Goal: Task Accomplishment & Management: Use online tool/utility

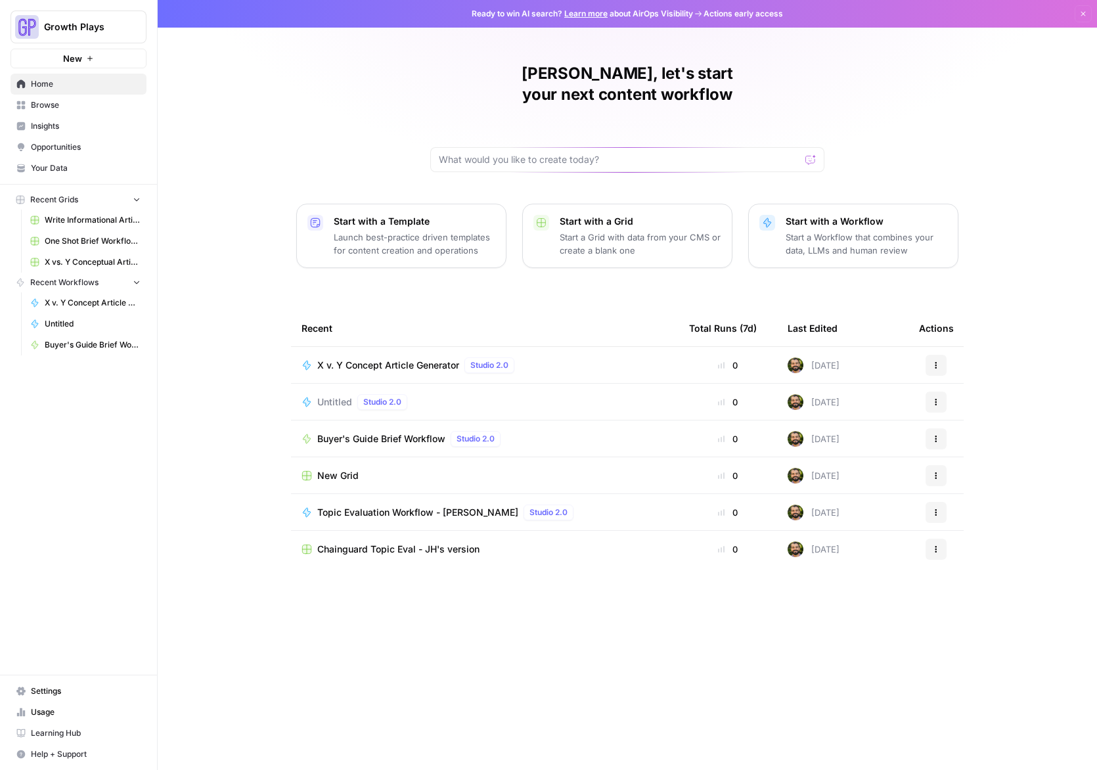
click at [51, 167] on span "Your Data" at bounding box center [86, 168] width 110 height 12
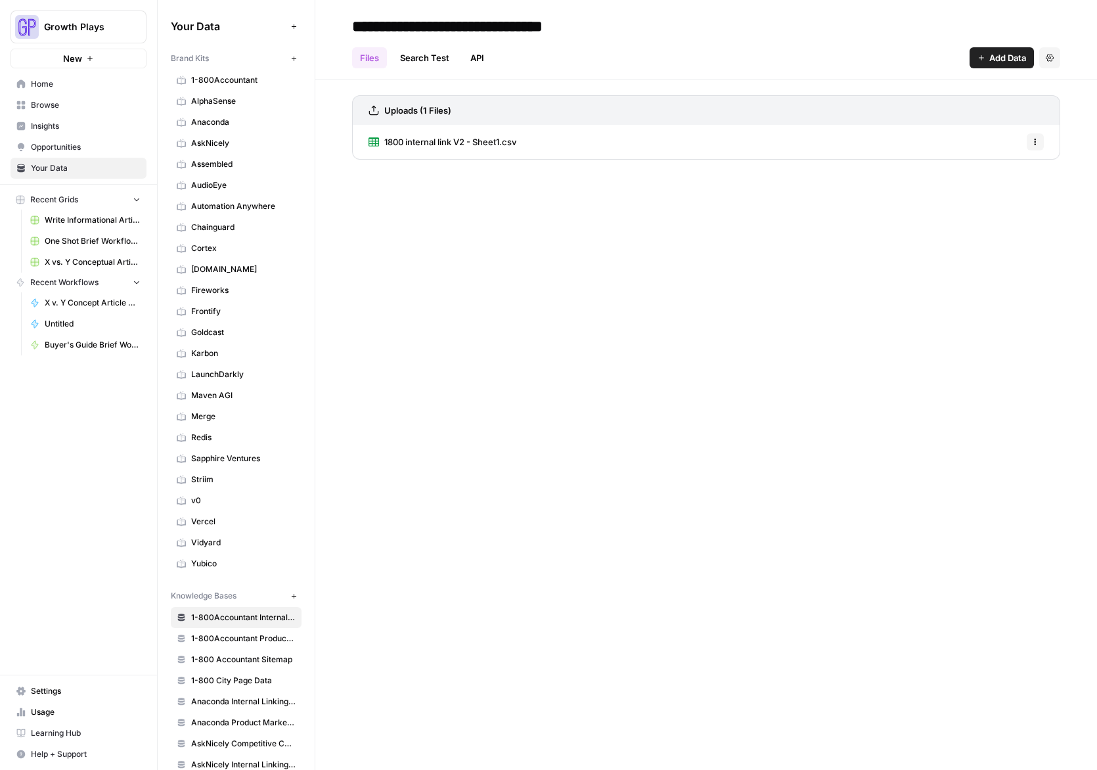
click at [38, 143] on span "Opportunities" at bounding box center [86, 147] width 110 height 12
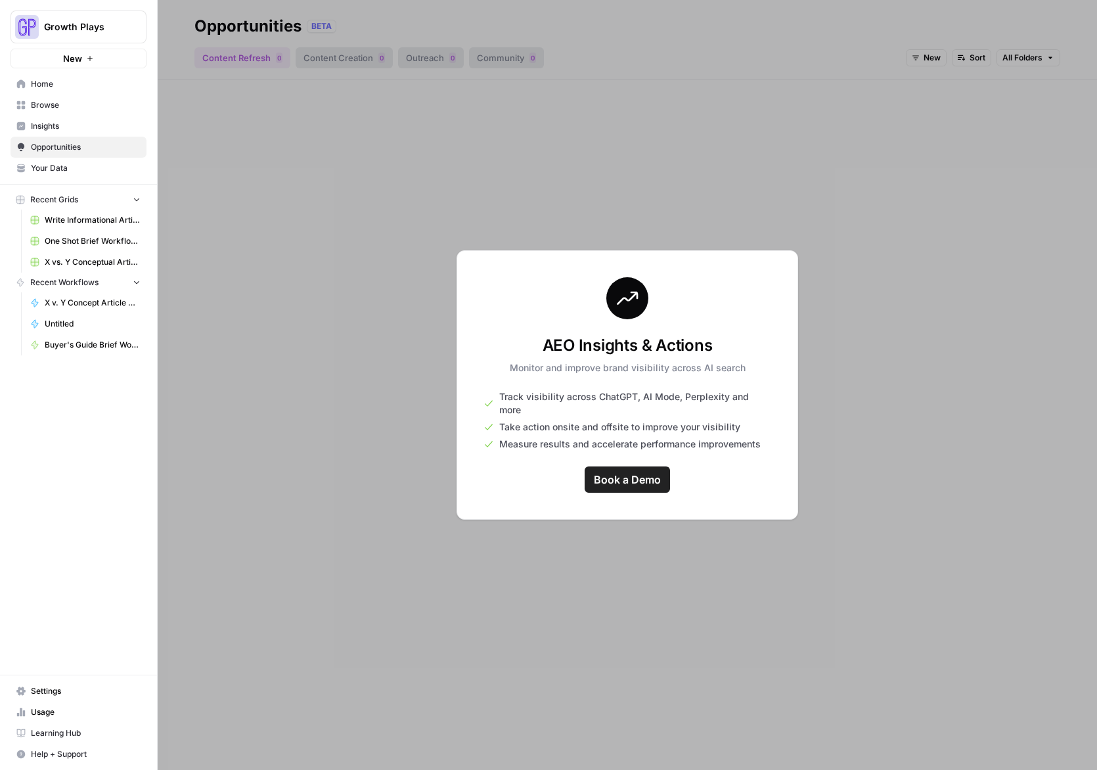
click at [47, 133] on link "Insights" at bounding box center [79, 126] width 136 height 21
click at [48, 101] on span "Browse" at bounding box center [86, 105] width 110 height 12
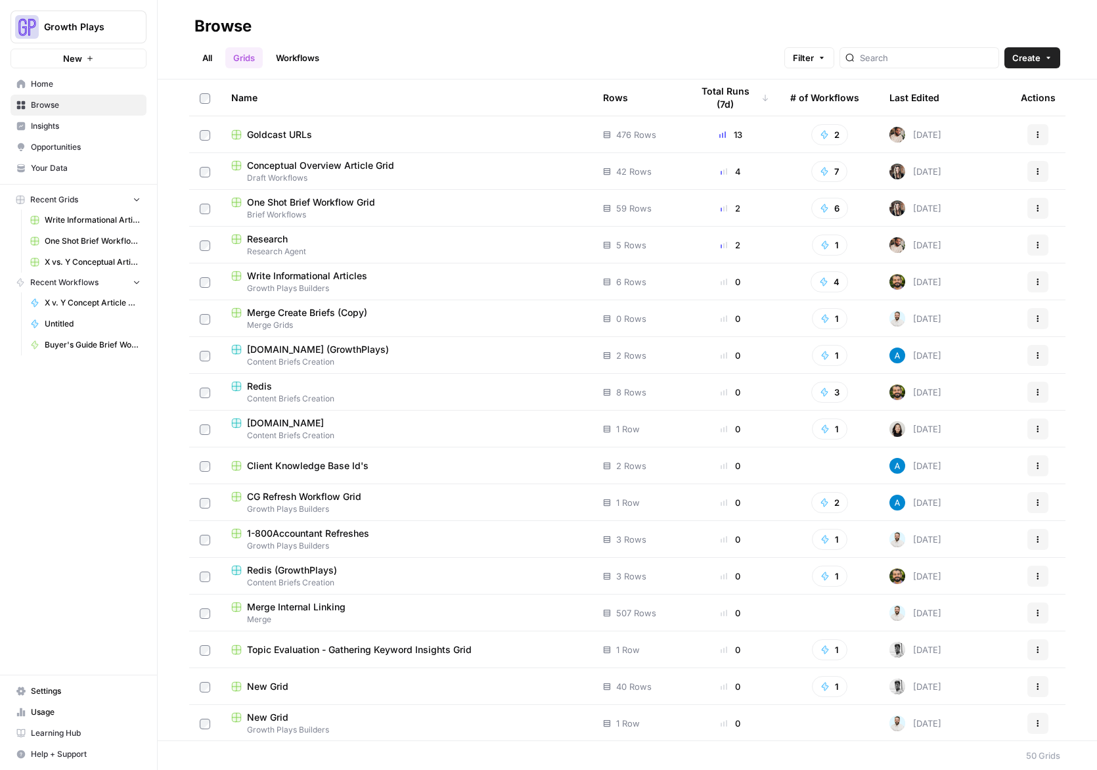
click at [300, 61] on link "Workflows" at bounding box center [297, 57] width 59 height 21
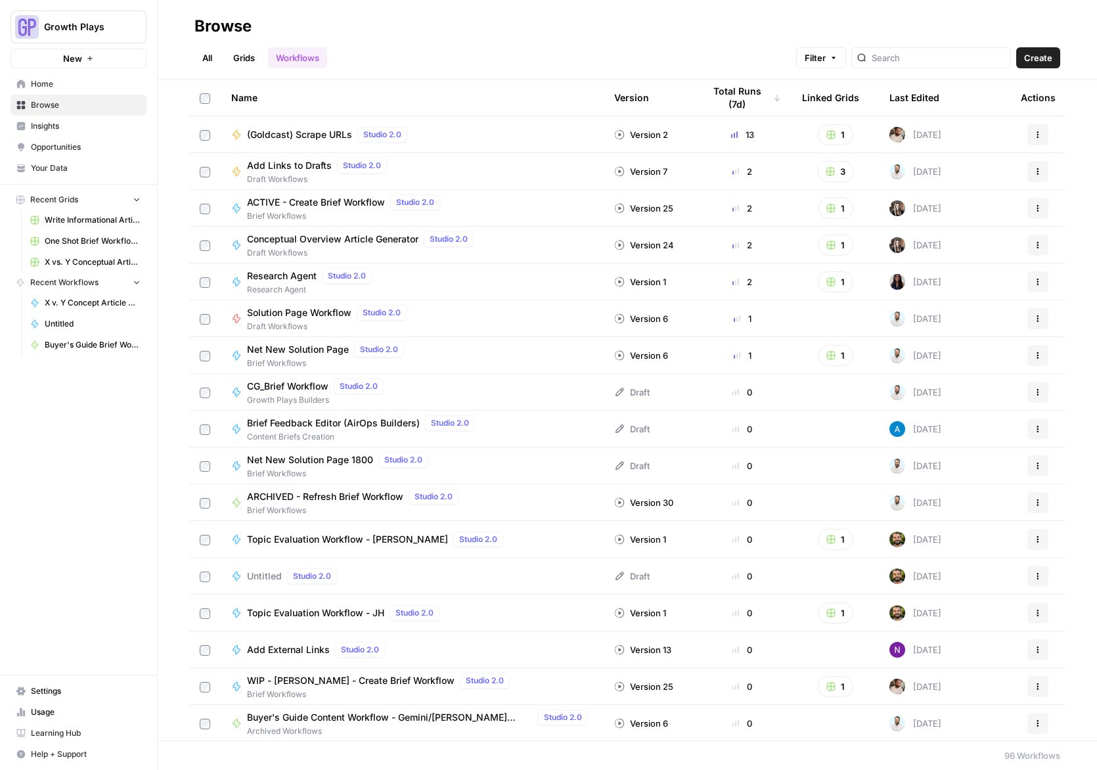
click at [901, 109] on div "Last Edited" at bounding box center [915, 97] width 50 height 36
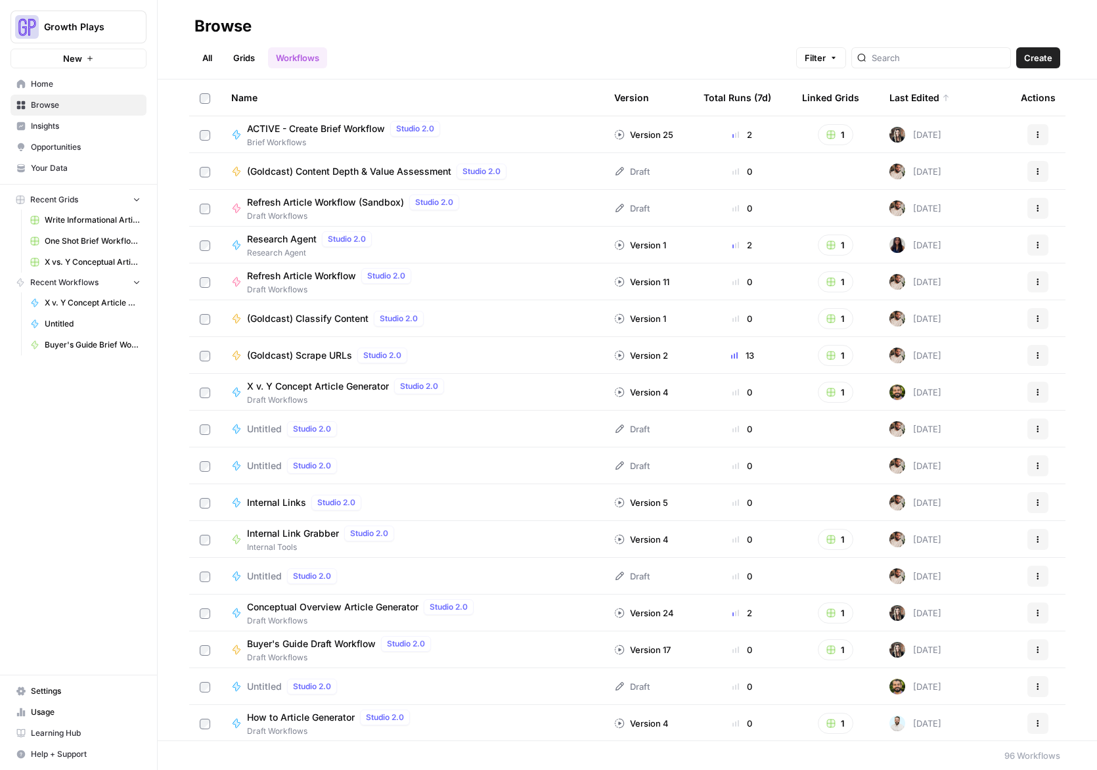
click at [902, 104] on div "Last Edited" at bounding box center [920, 97] width 60 height 36
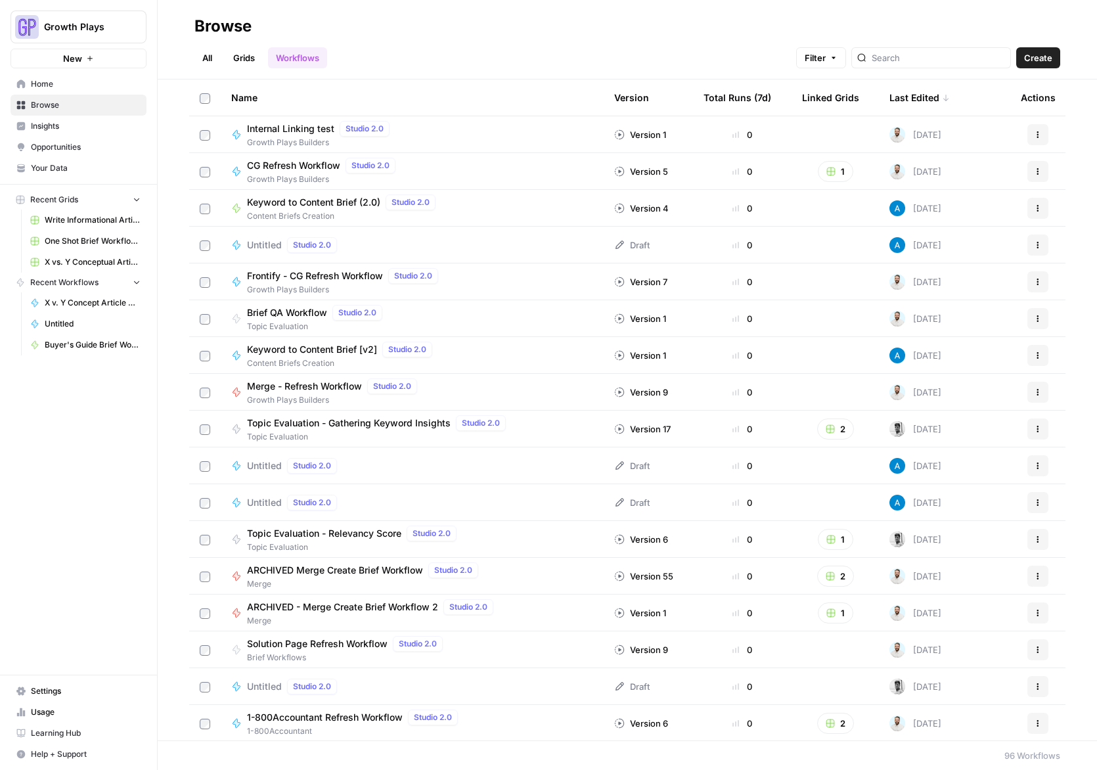
click at [298, 348] on span "Keyword to Content Brief [v2]" at bounding box center [312, 349] width 130 height 13
click at [274, 196] on span "Keyword to Content Brief (2.0)" at bounding box center [313, 202] width 133 height 13
click at [275, 165] on span "CG Refresh Workflow" at bounding box center [293, 165] width 93 height 13
click at [300, 346] on span "Keyword to Content Brief [v2]" at bounding box center [312, 349] width 130 height 13
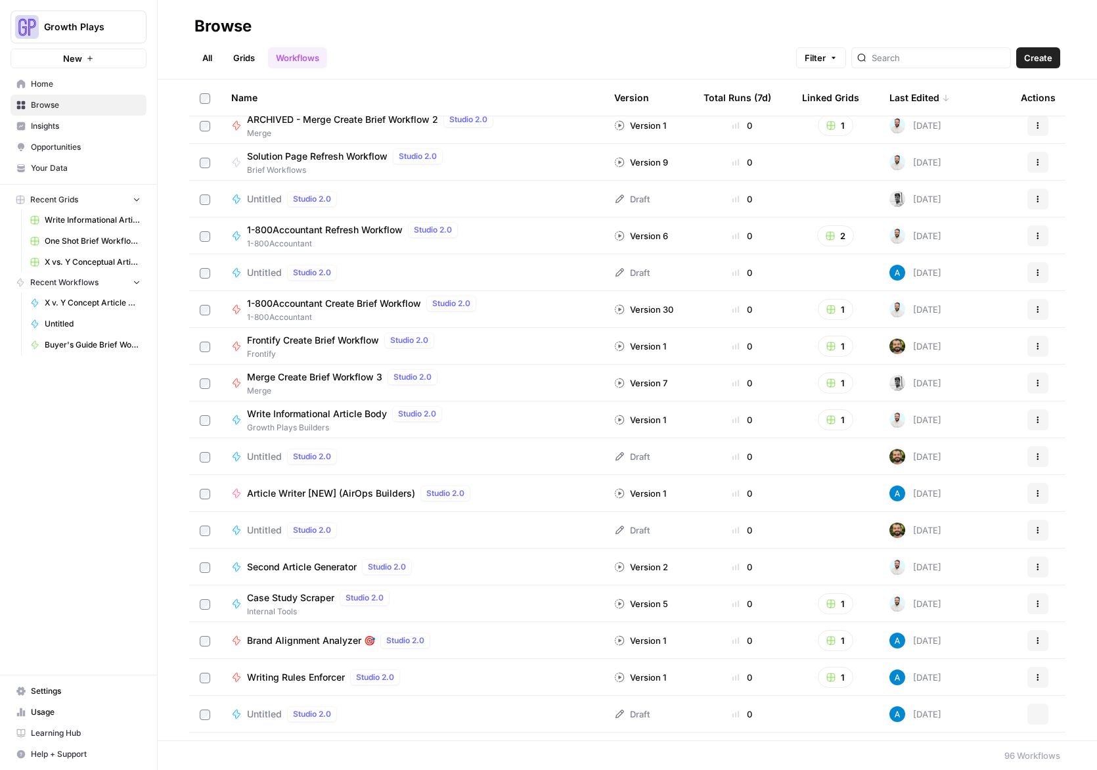
scroll to position [491, 0]
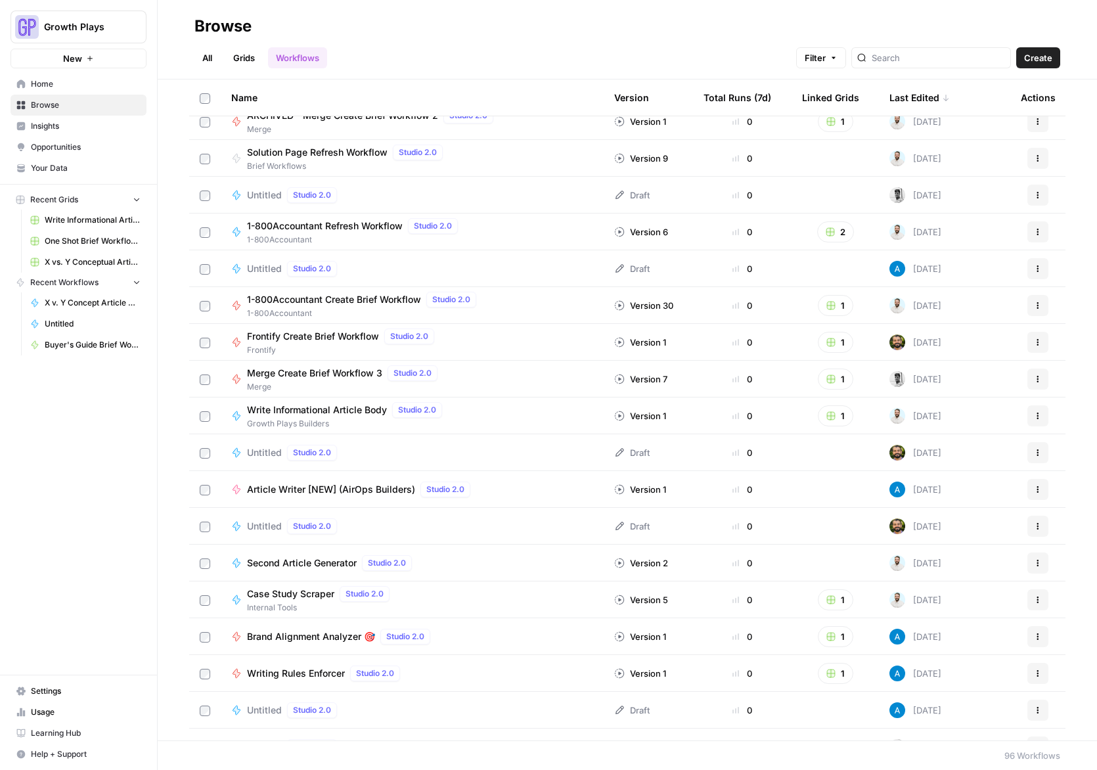
click at [359, 489] on span "Article Writer [NEW] (AirOps Builders)" at bounding box center [331, 489] width 168 height 13
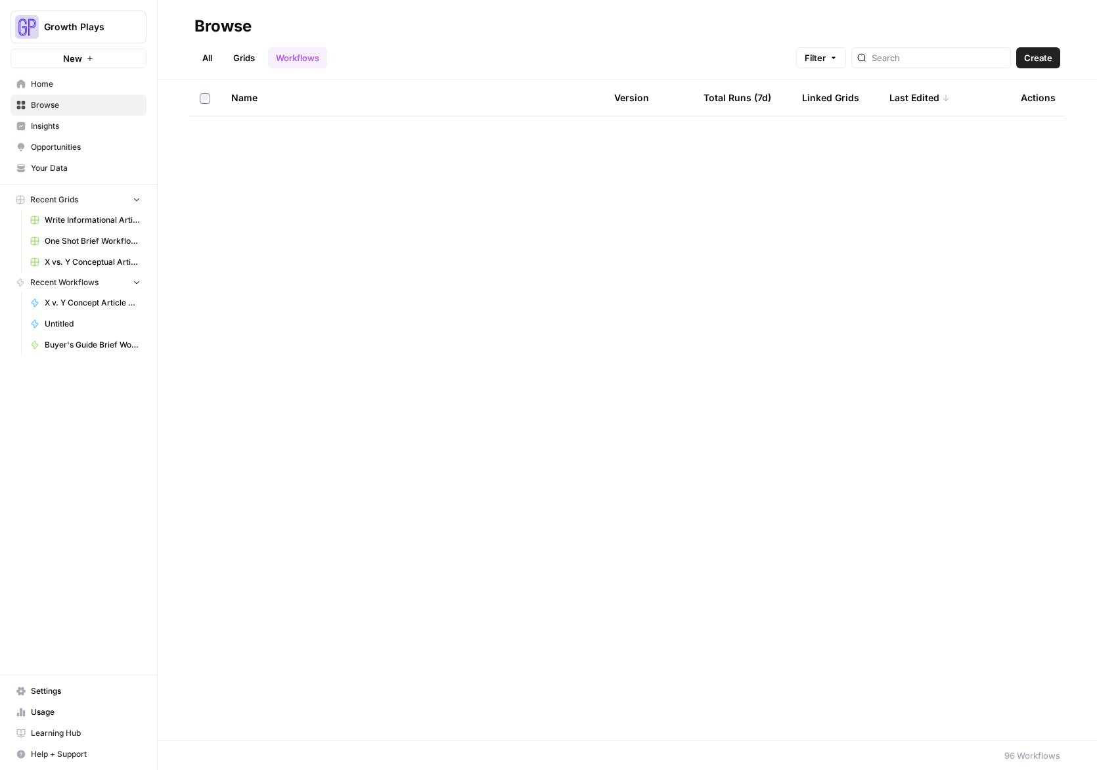
scroll to position [0, 0]
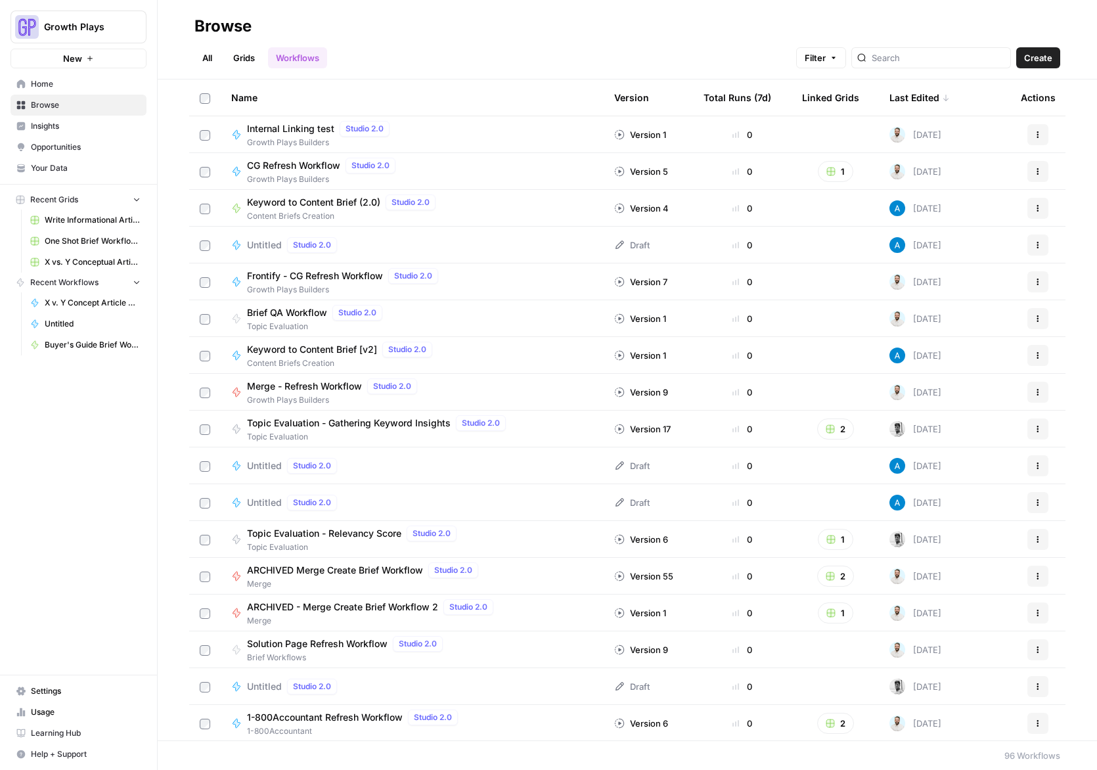
click at [346, 347] on span "Keyword to Content Brief [v2]" at bounding box center [312, 349] width 130 height 13
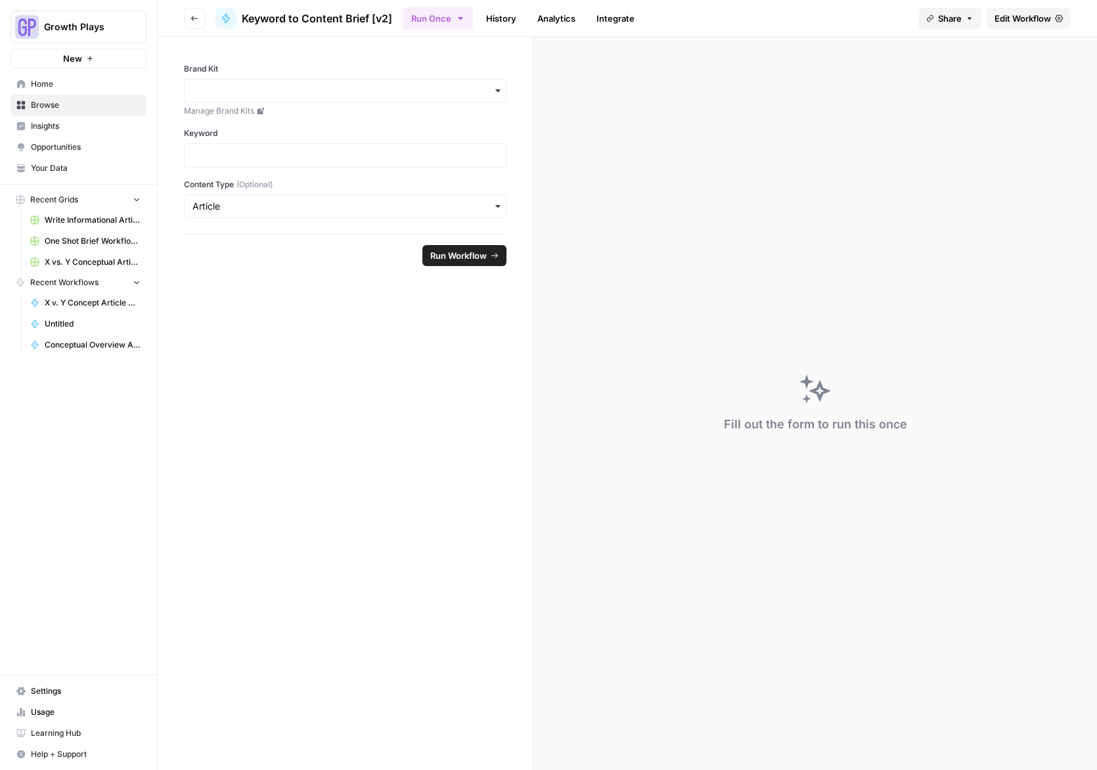
click at [1024, 20] on span "Edit Workflow" at bounding box center [1023, 18] width 57 height 13
click at [1023, 21] on span "Edit Workflow" at bounding box center [1023, 18] width 57 height 13
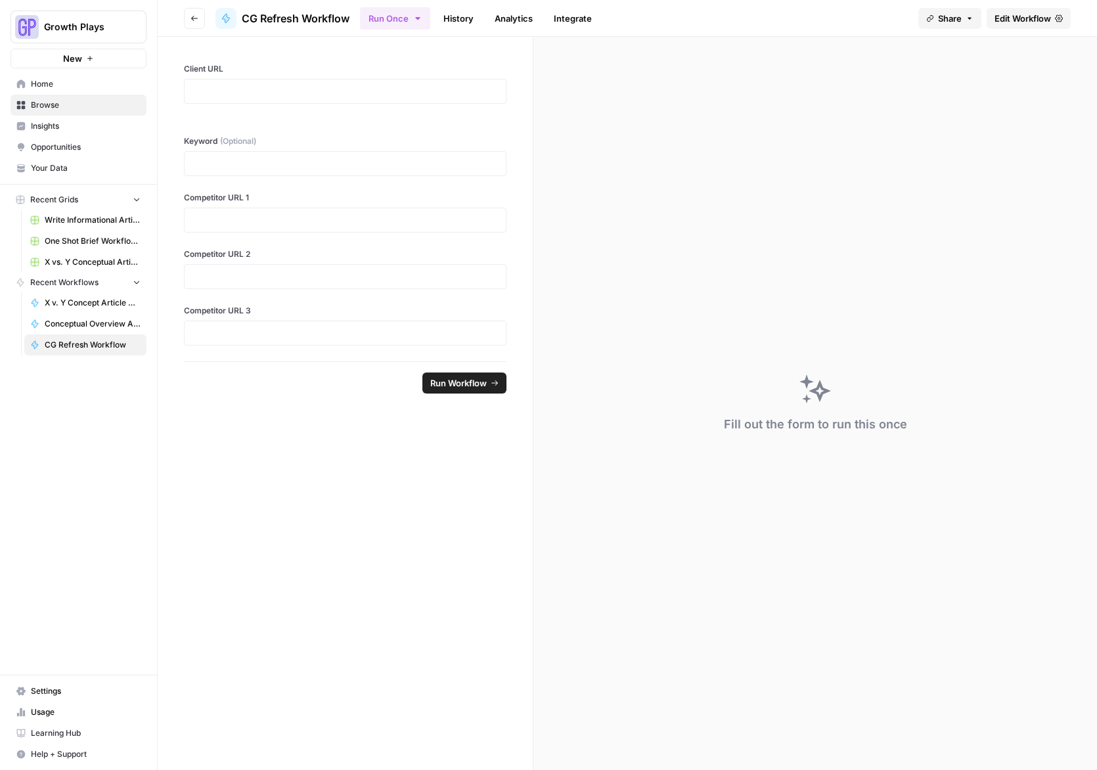
click at [1015, 18] on span "Edit Workflow" at bounding box center [1023, 18] width 57 height 13
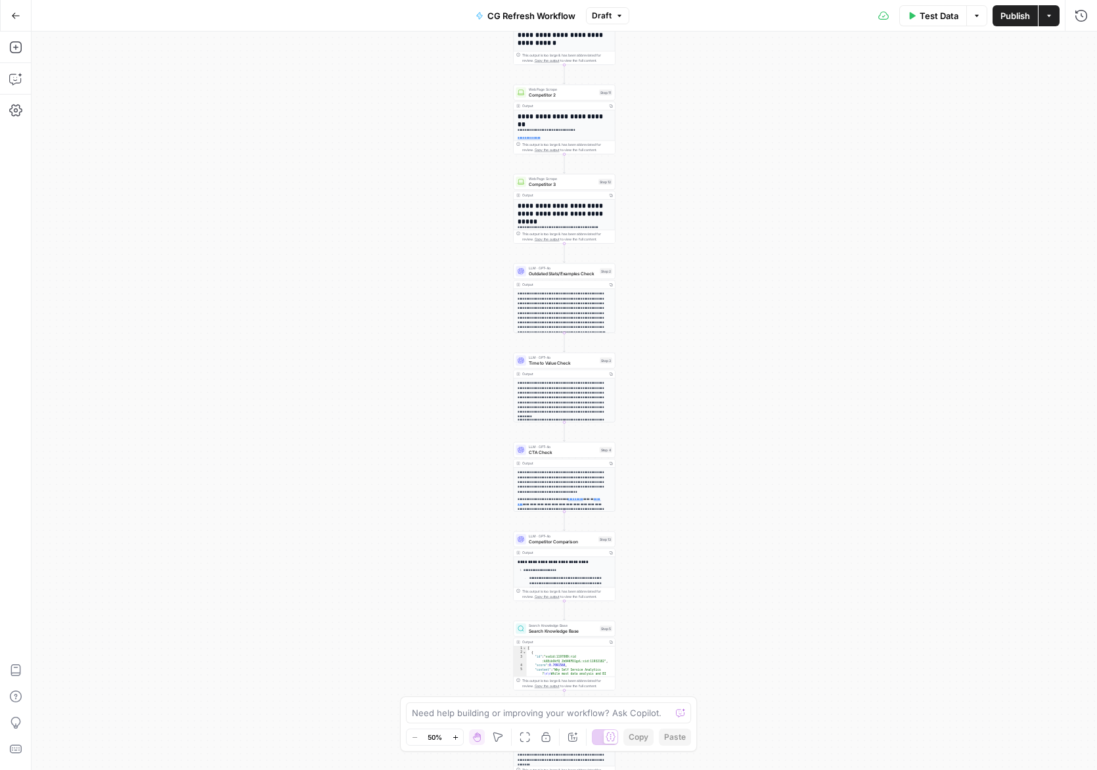
click at [457, 735] on icon "button" at bounding box center [455, 737] width 7 height 7
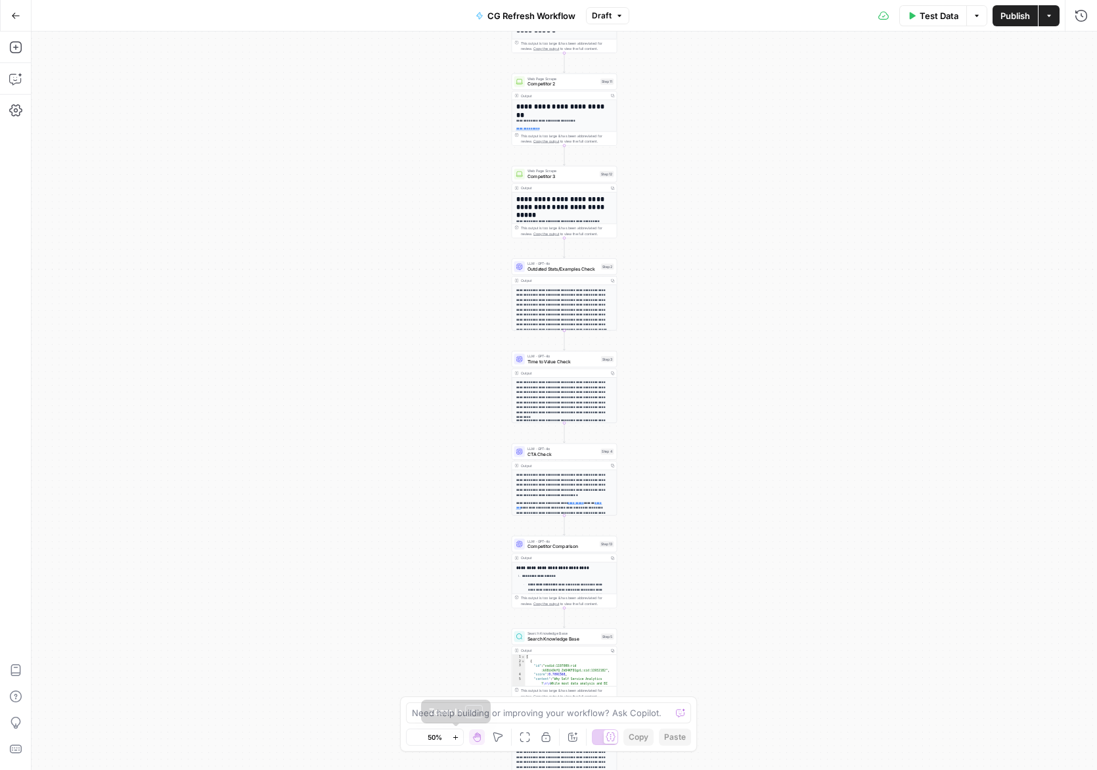
click at [457, 735] on icon "button" at bounding box center [455, 737] width 7 height 7
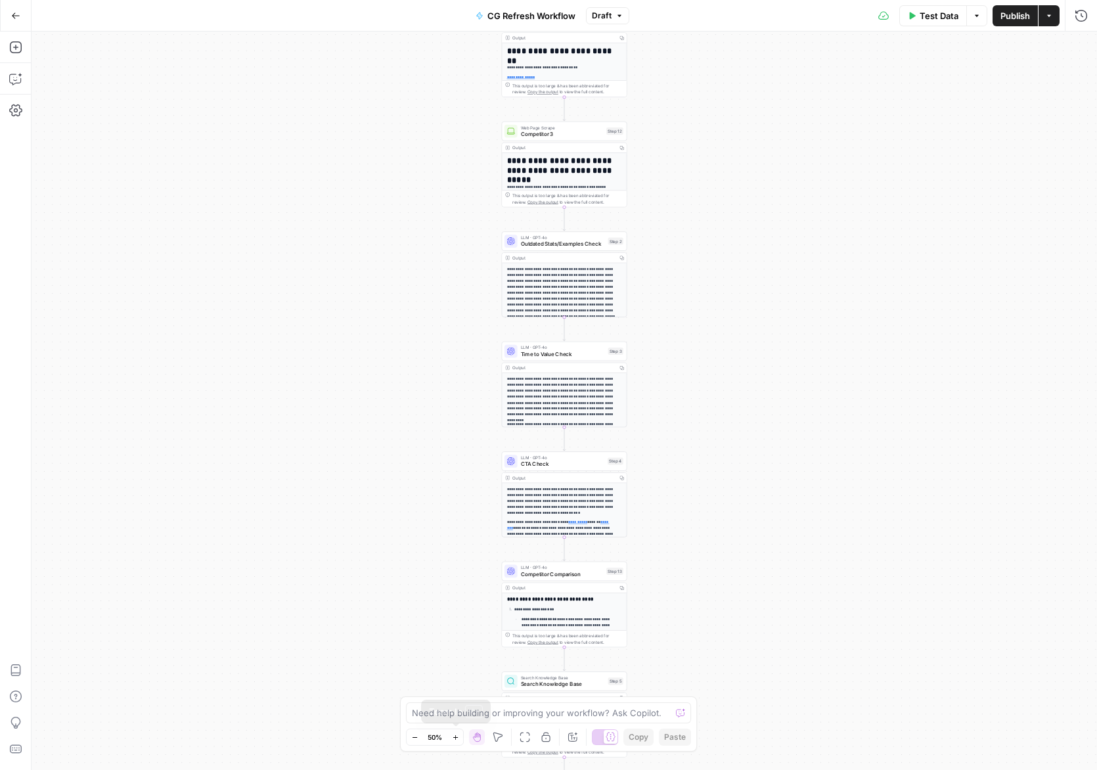
click at [457, 735] on icon "button" at bounding box center [455, 737] width 7 height 7
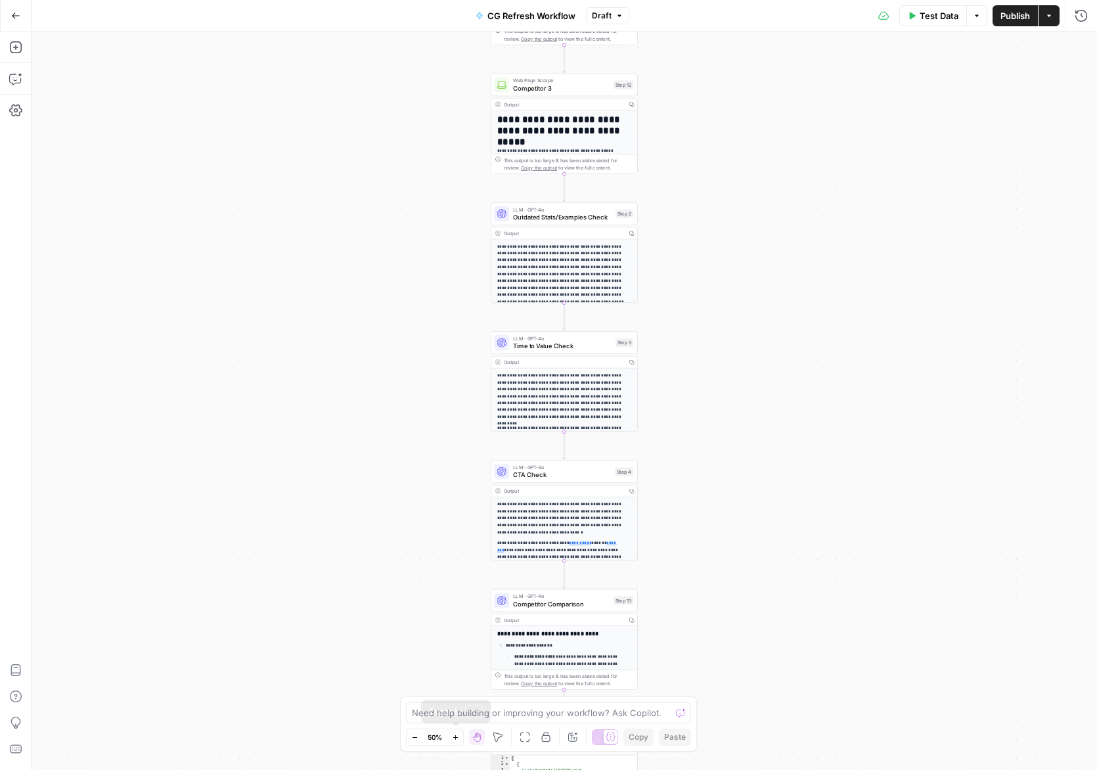
click at [457, 735] on icon "button" at bounding box center [455, 737] width 7 height 7
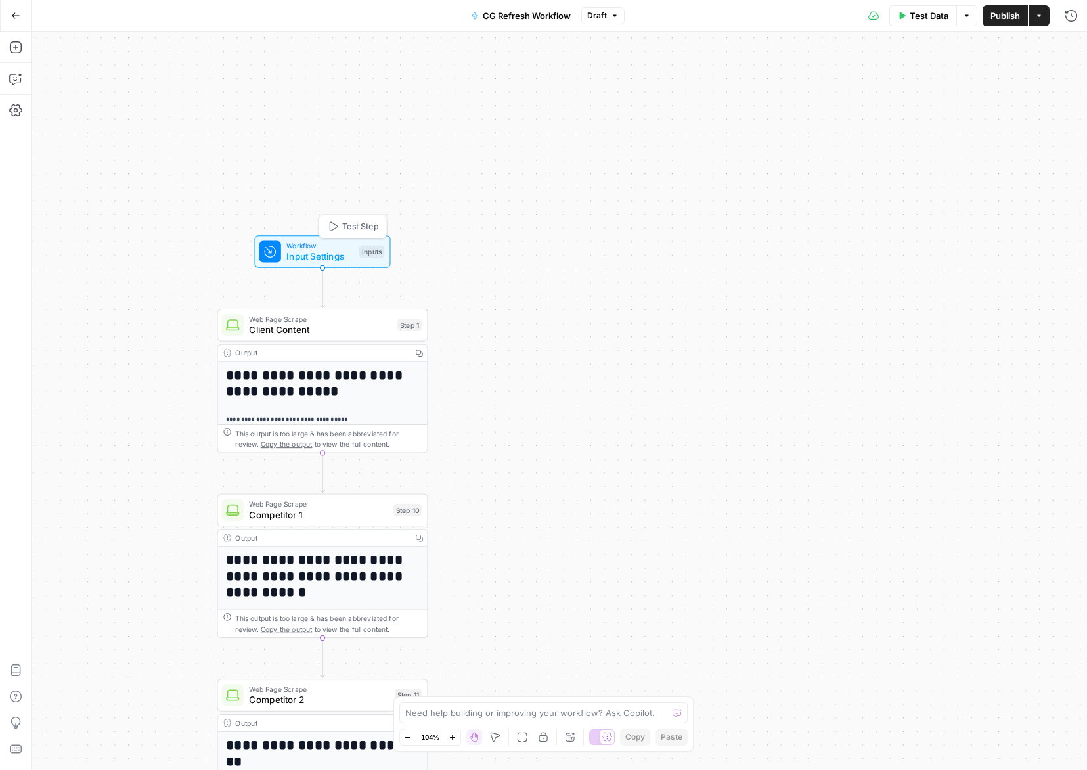
drag, startPoint x: 569, startPoint y: 300, endPoint x: 282, endPoint y: 307, distance: 287.2
click at [286, 240] on span "Workflow" at bounding box center [319, 245] width 67 height 11
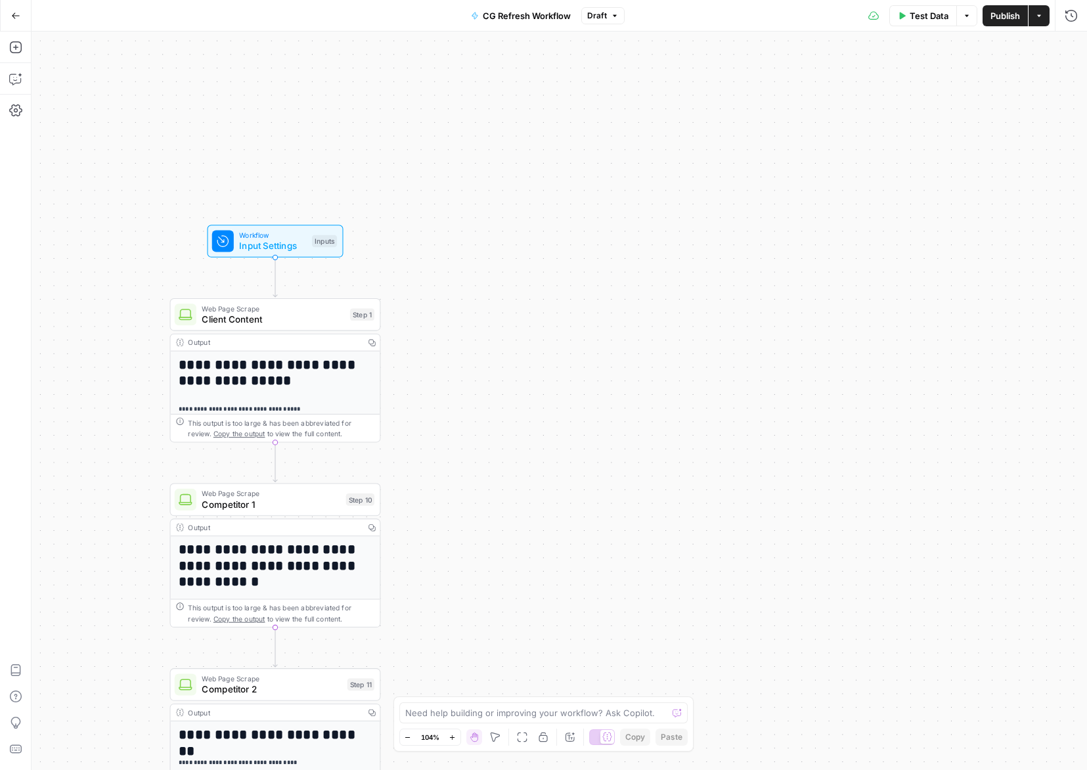
drag, startPoint x: 275, startPoint y: 442, endPoint x: 279, endPoint y: 456, distance: 14.3
click at [277, 456] on icon "Edge from step_1 to step_10" at bounding box center [275, 461] width 4 height 39
drag, startPoint x: 277, startPoint y: 480, endPoint x: 432, endPoint y: 457, distance: 157.4
click at [432, 457] on div "**********" at bounding box center [560, 401] width 1056 height 738
drag, startPoint x: 274, startPoint y: 457, endPoint x: 435, endPoint y: 457, distance: 161.0
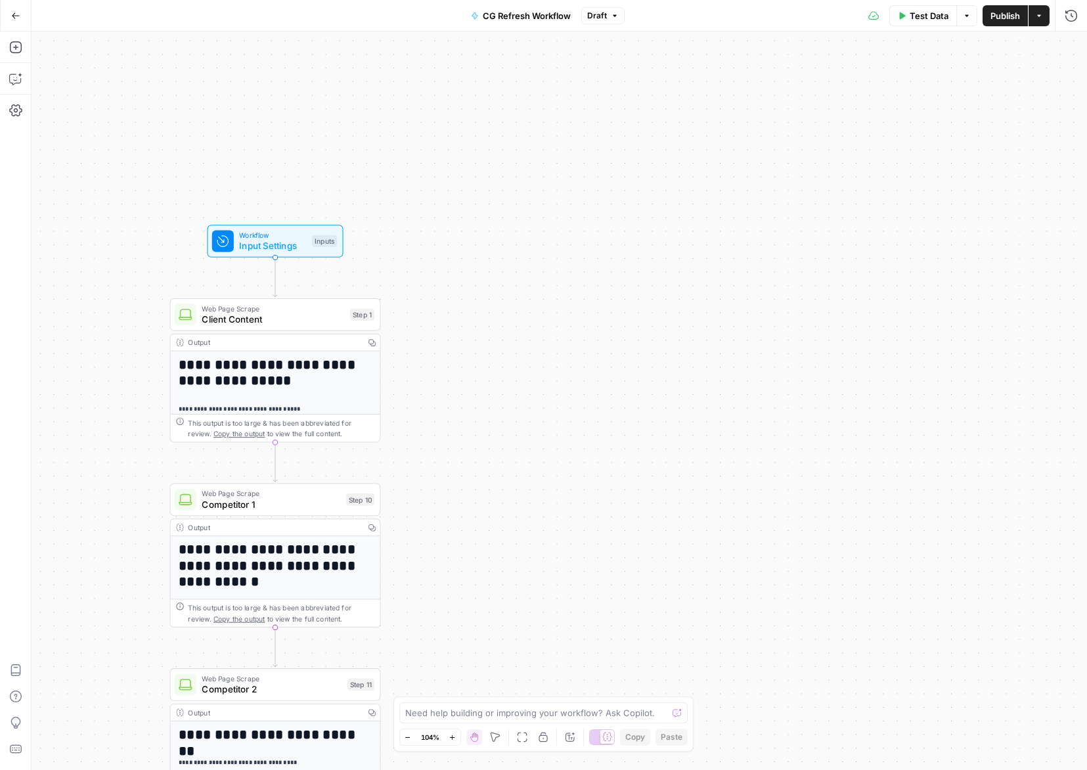
click at [435, 457] on div "**********" at bounding box center [560, 401] width 1056 height 738
click at [524, 741] on icon "button" at bounding box center [522, 738] width 10 height 10
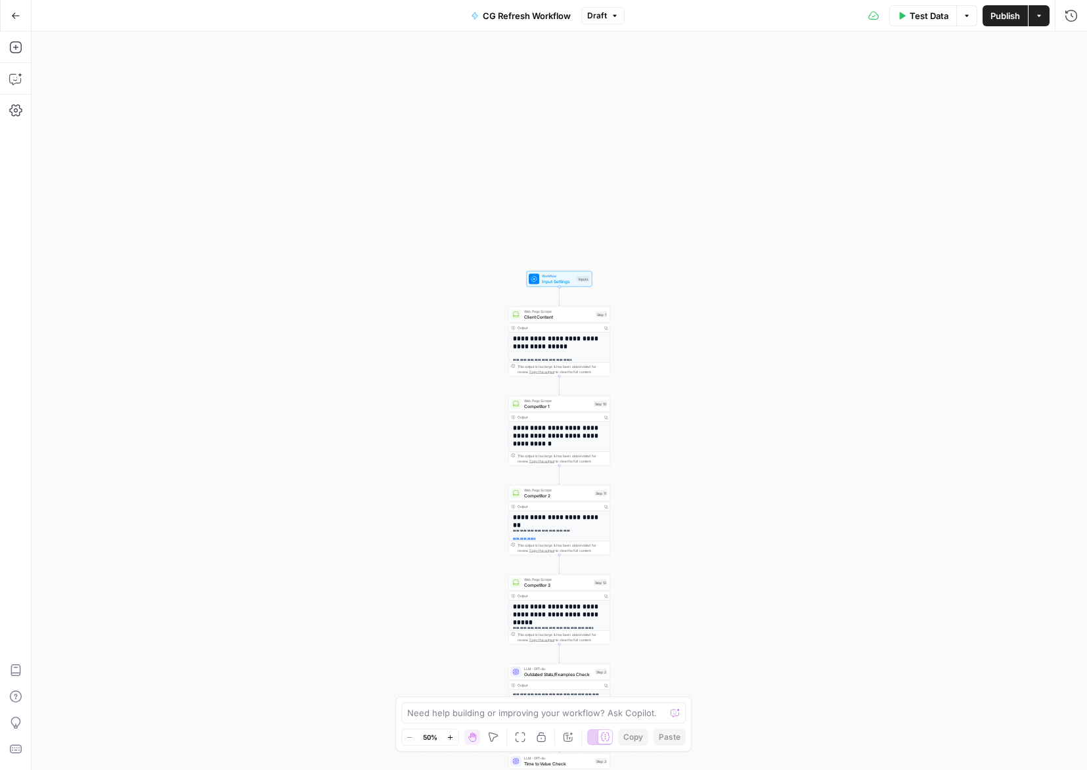
click at [451, 735] on icon "button" at bounding box center [450, 737] width 7 height 7
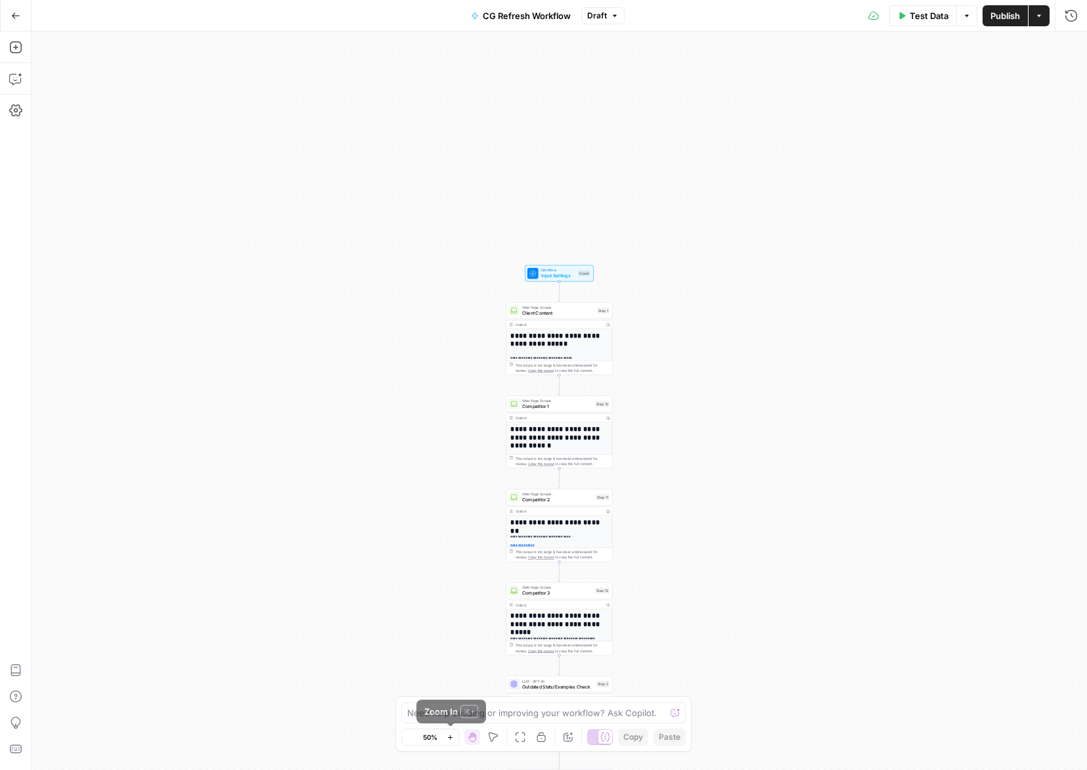
click at [451, 734] on icon "button" at bounding box center [450, 737] width 7 height 7
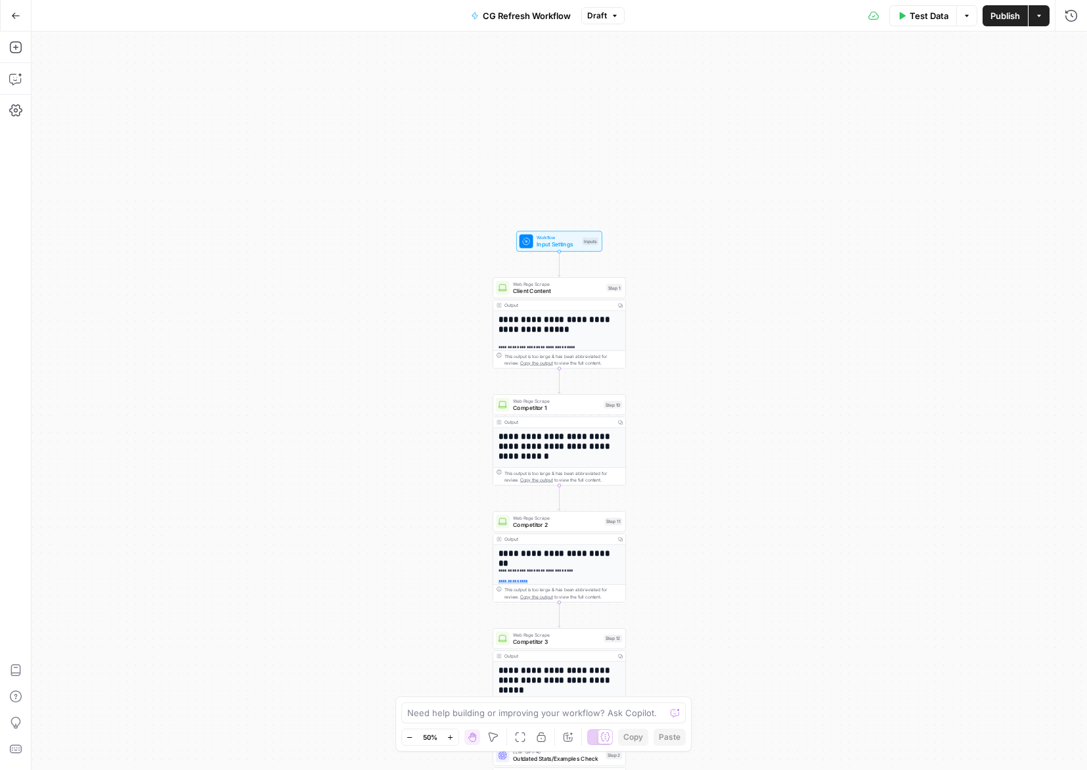
click at [451, 734] on icon "button" at bounding box center [450, 737] width 7 height 7
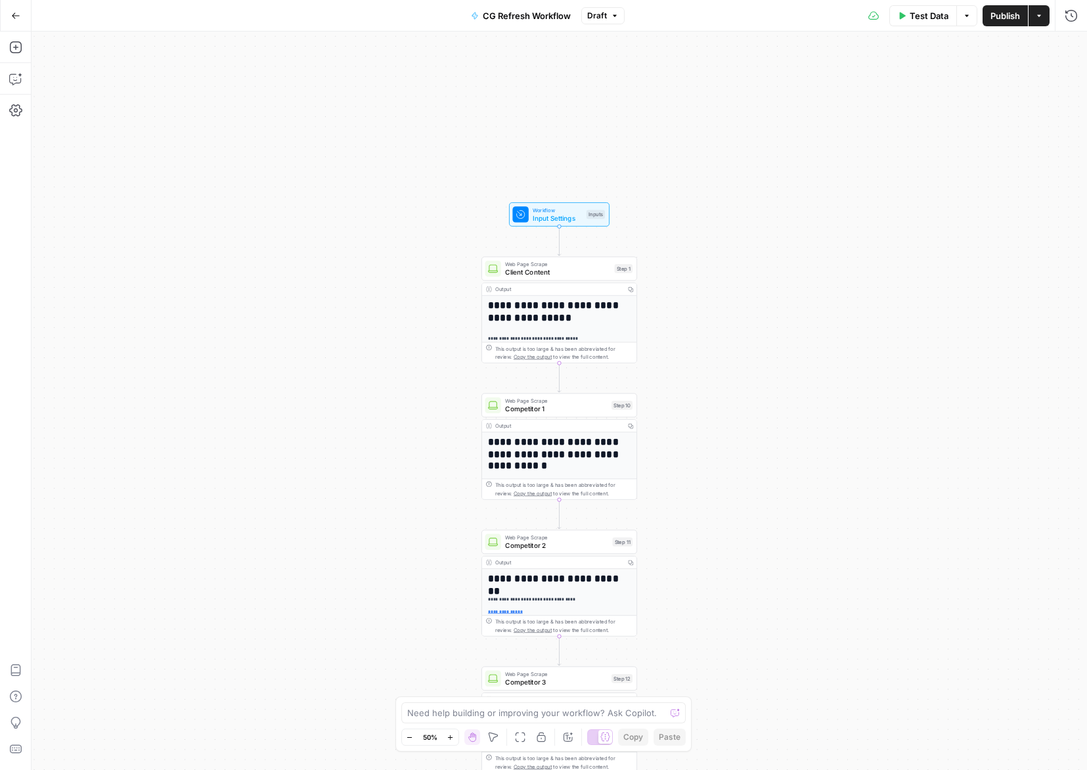
click at [451, 734] on icon "button" at bounding box center [450, 737] width 7 height 7
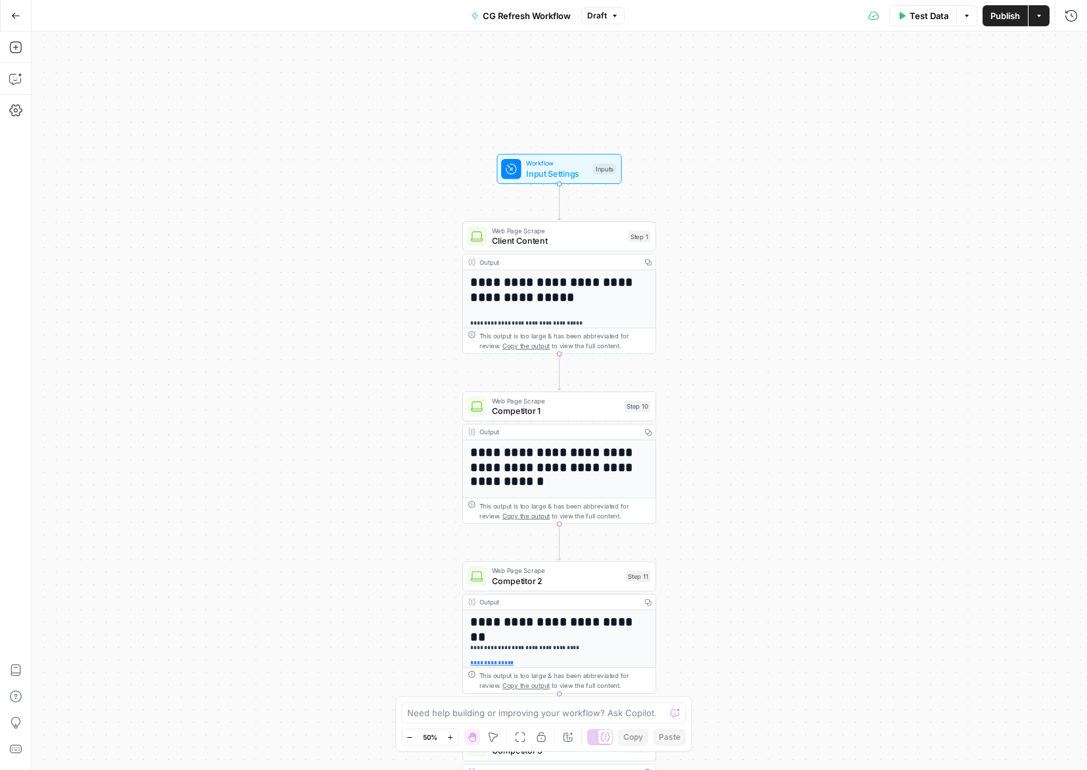
click at [451, 734] on icon "button" at bounding box center [450, 737] width 7 height 7
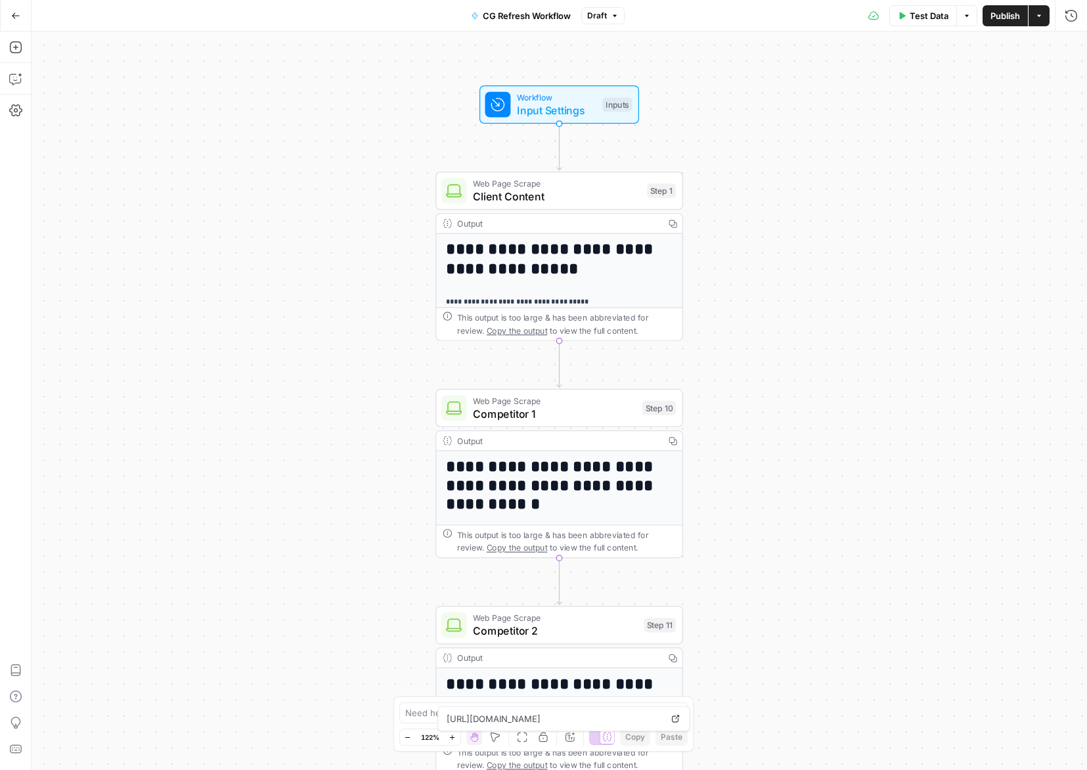
drag, startPoint x: 558, startPoint y: 338, endPoint x: 544, endPoint y: 349, distance: 17.3
click at [544, 349] on div "**********" at bounding box center [560, 401] width 1056 height 738
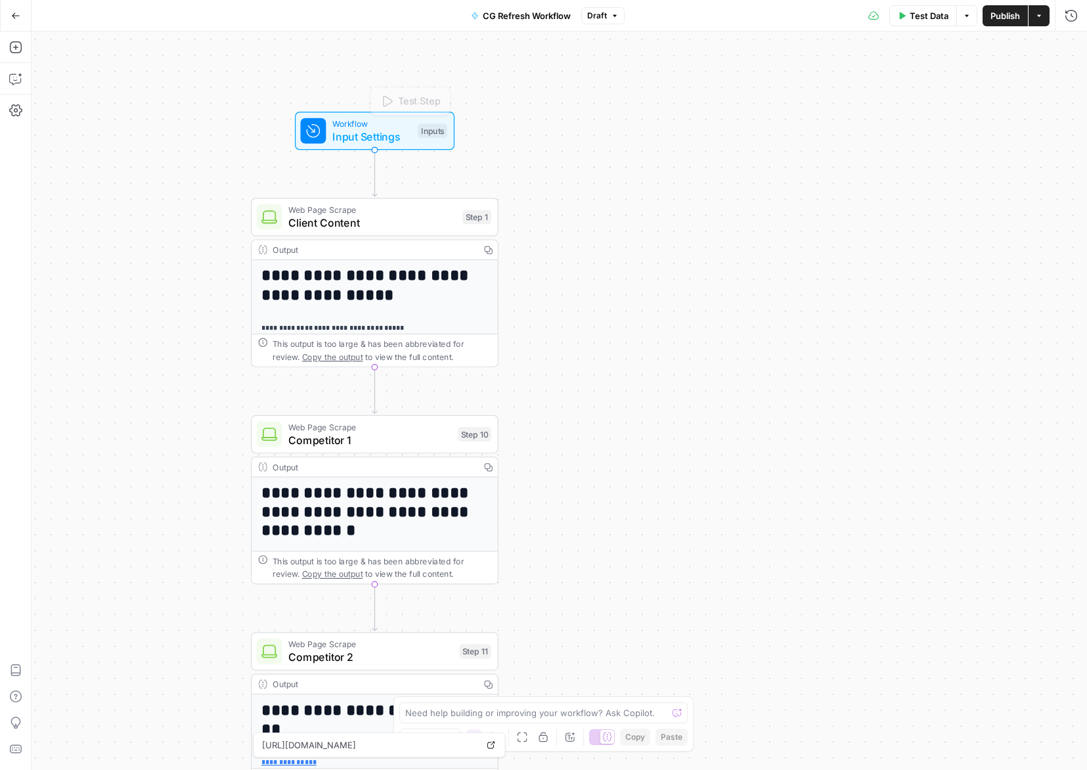
drag, startPoint x: 555, startPoint y: 123, endPoint x: 371, endPoint y: 149, distance: 186.5
click at [371, 149] on div "Workflow Input Settings Inputs Test Step" at bounding box center [375, 131] width 160 height 38
click at [541, 740] on icon "button" at bounding box center [543, 737] width 11 height 11
click at [521, 738] on icon "button" at bounding box center [522, 737] width 11 height 11
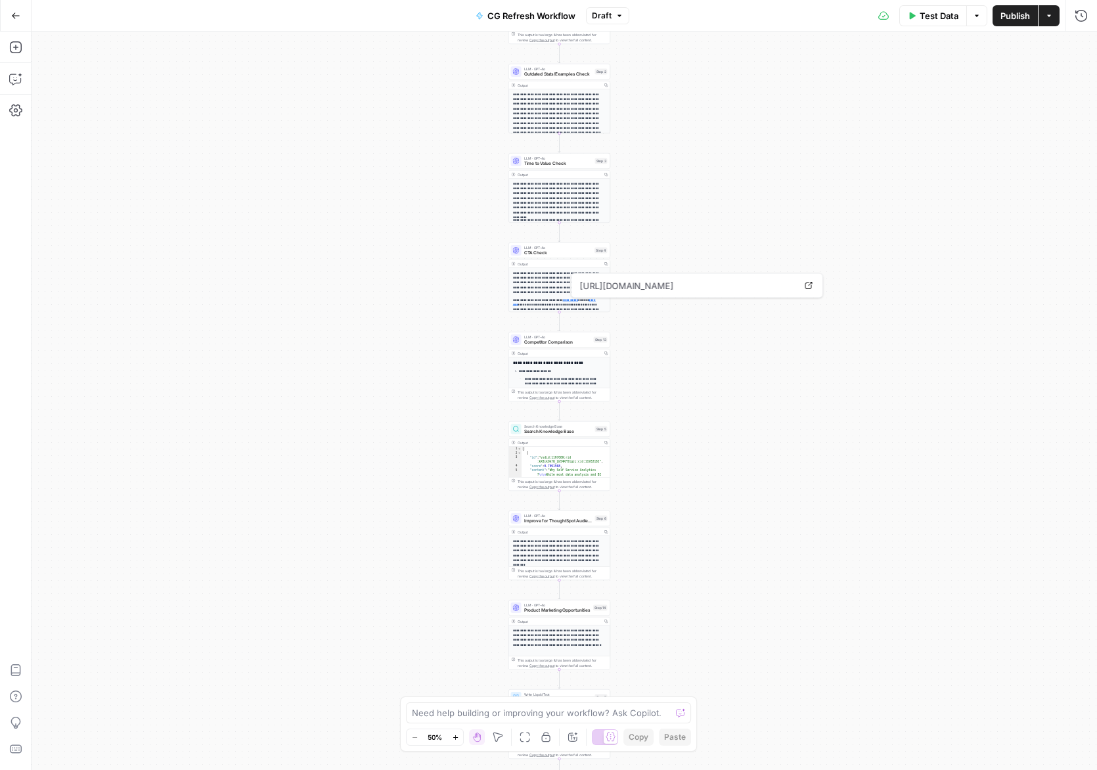
click at [456, 736] on icon "button" at bounding box center [455, 737] width 7 height 7
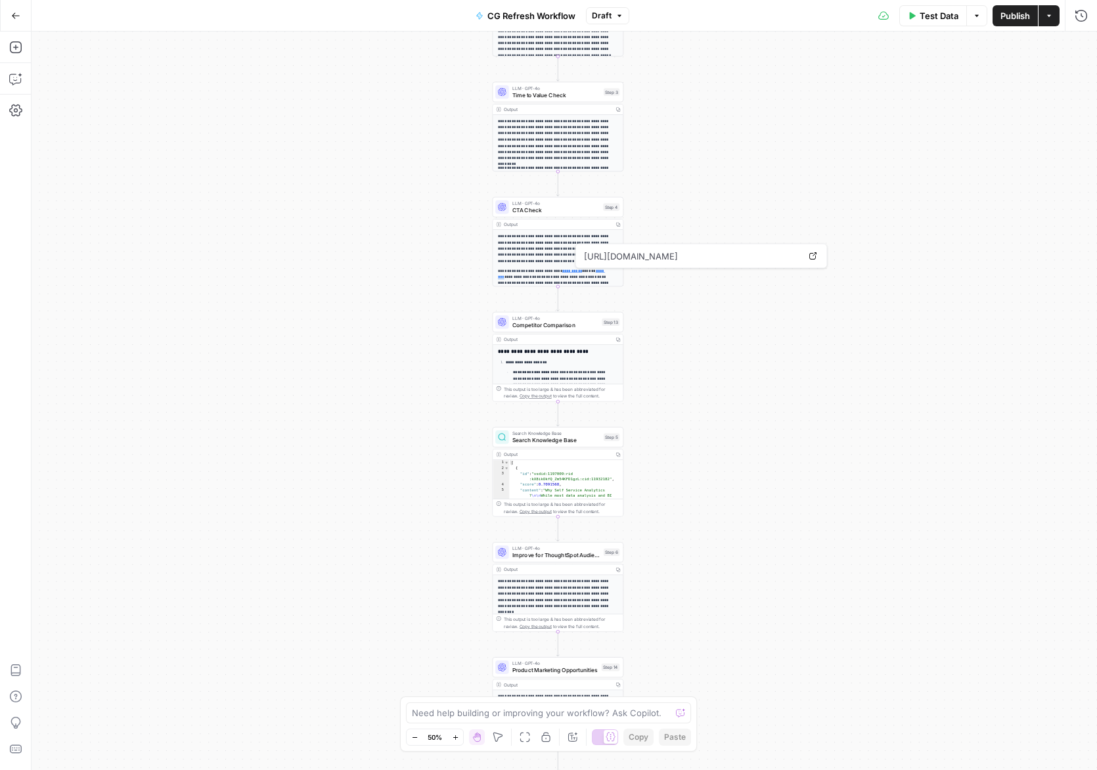
click at [456, 736] on icon "button" at bounding box center [455, 737] width 7 height 7
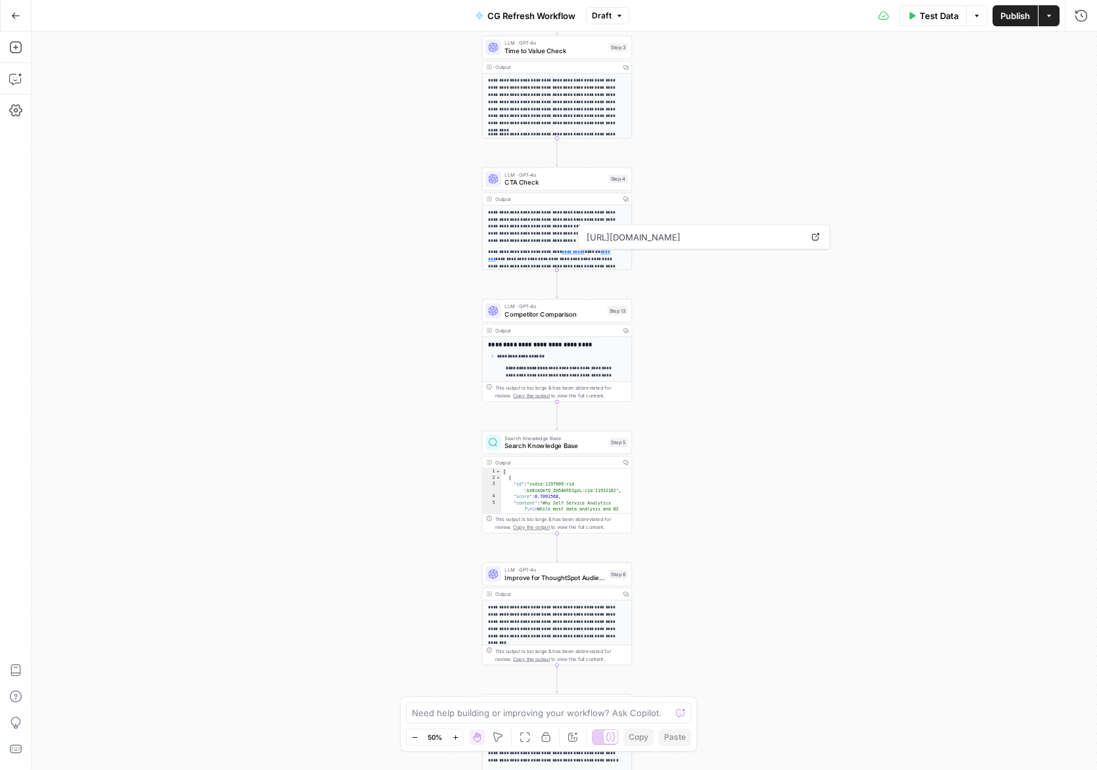
click at [456, 736] on icon "button" at bounding box center [455, 737] width 7 height 7
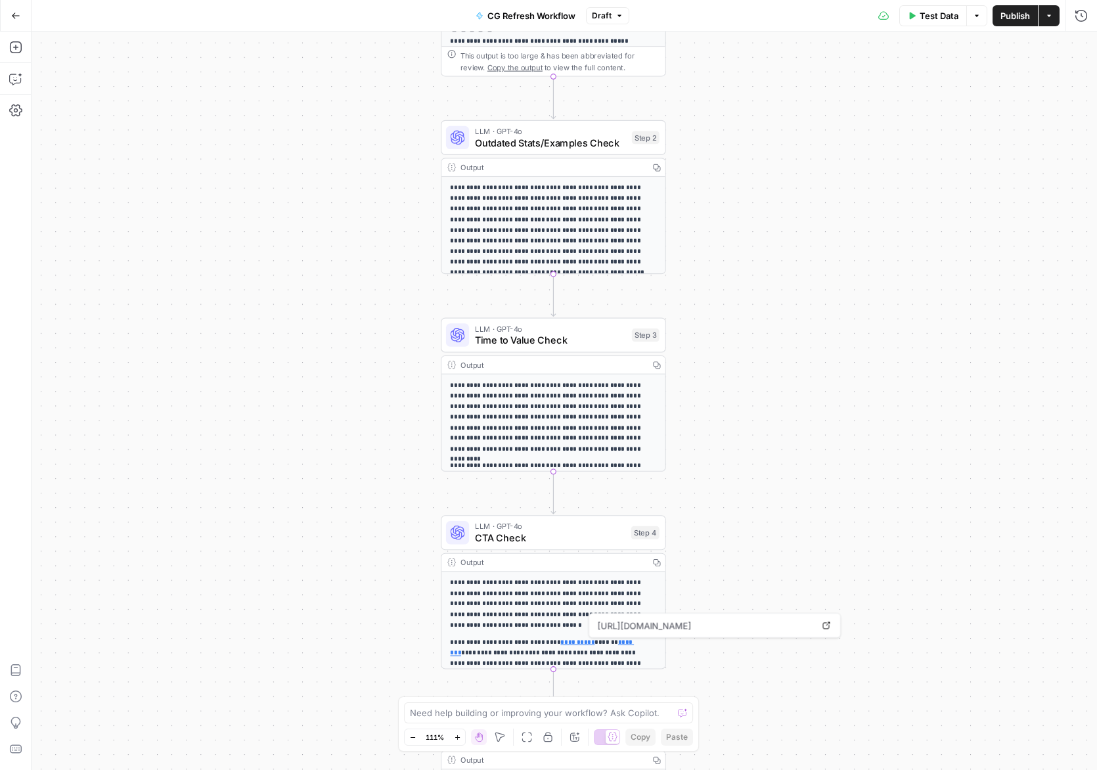
click at [460, 740] on icon "button" at bounding box center [457, 737] width 7 height 7
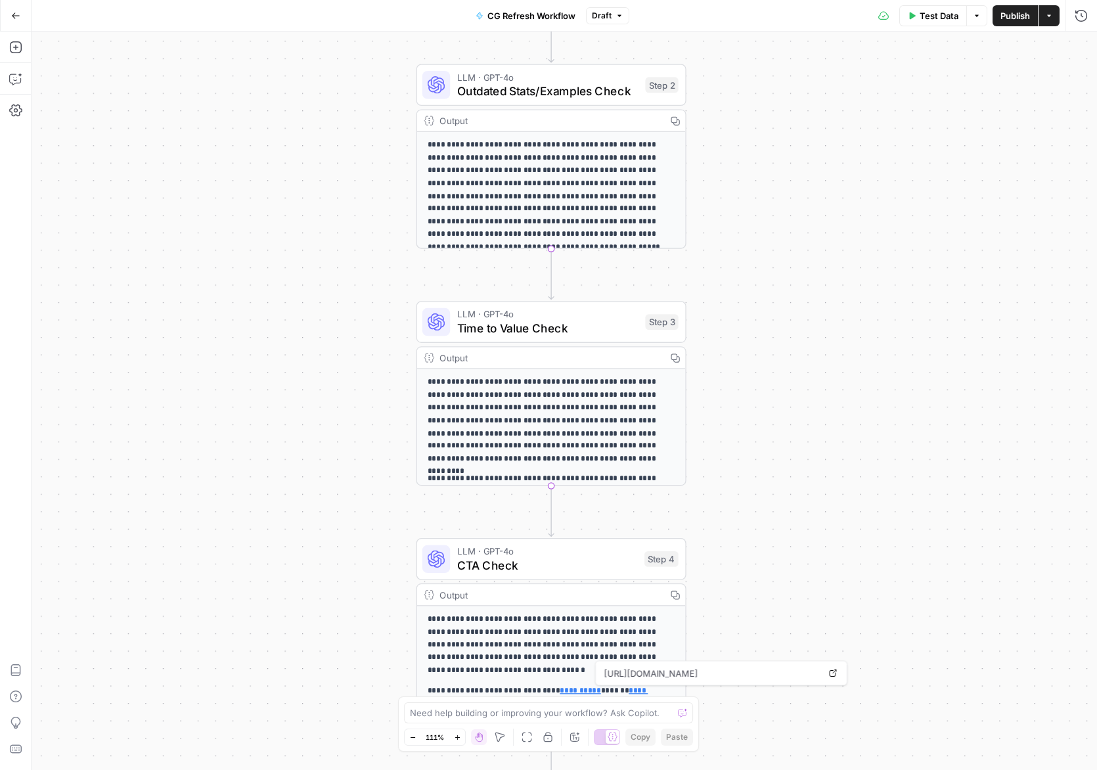
click at [460, 740] on icon "button" at bounding box center [457, 737] width 7 height 7
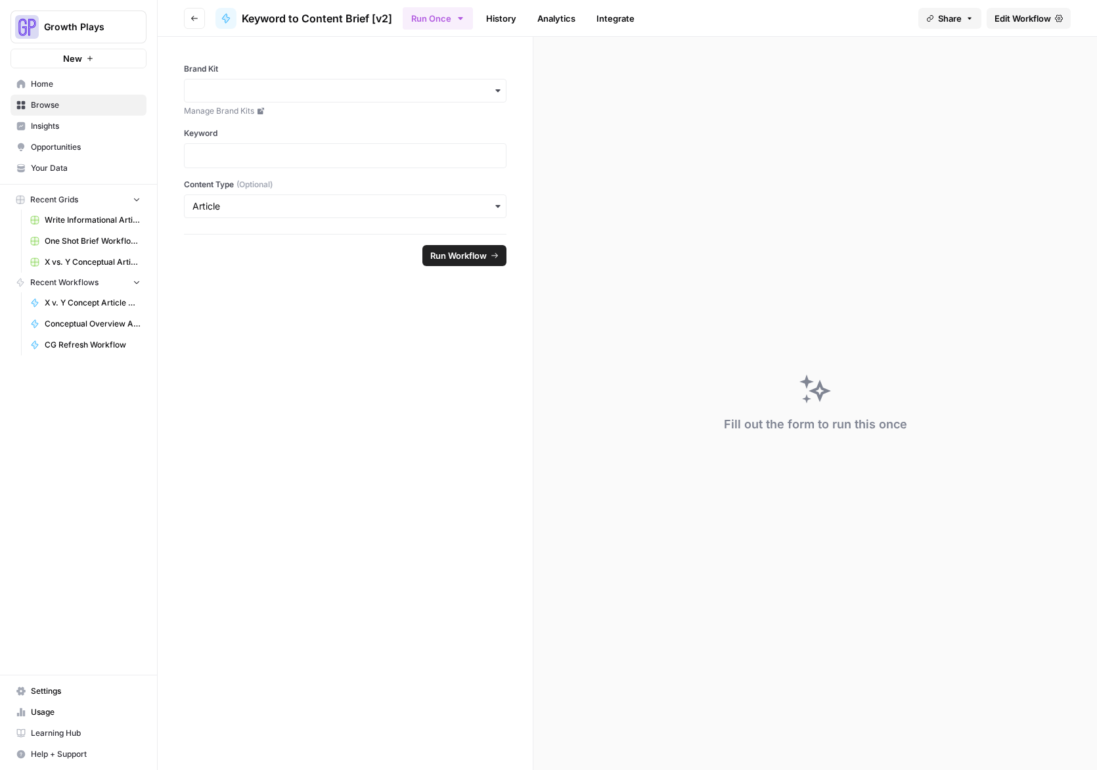
click at [1009, 14] on span "Edit Workflow" at bounding box center [1023, 18] width 57 height 13
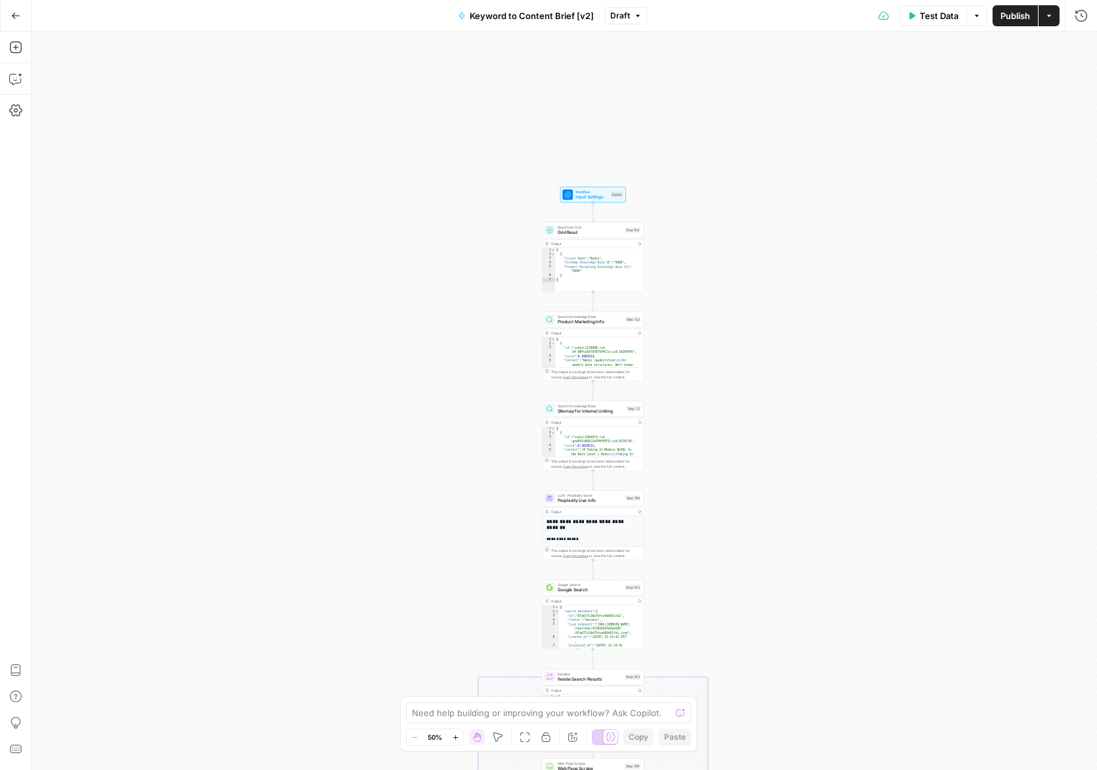
click at [457, 740] on button "Zoom In" at bounding box center [455, 737] width 16 height 16
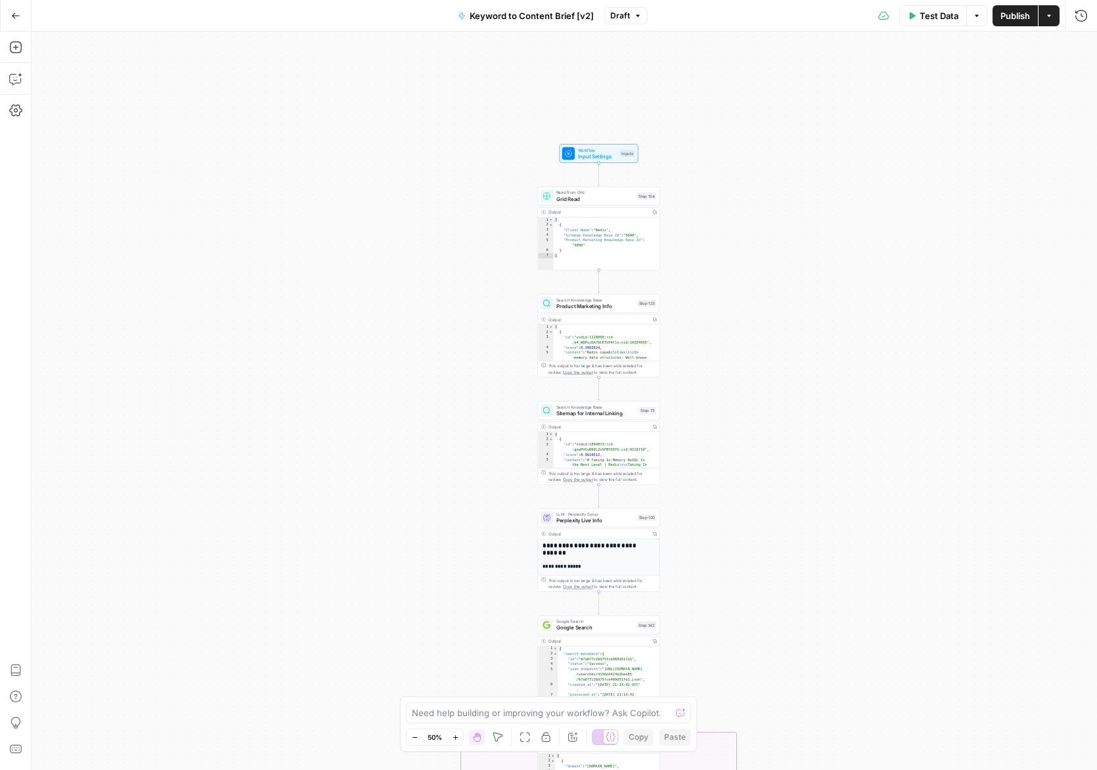
click at [457, 740] on icon "button" at bounding box center [455, 737] width 7 height 7
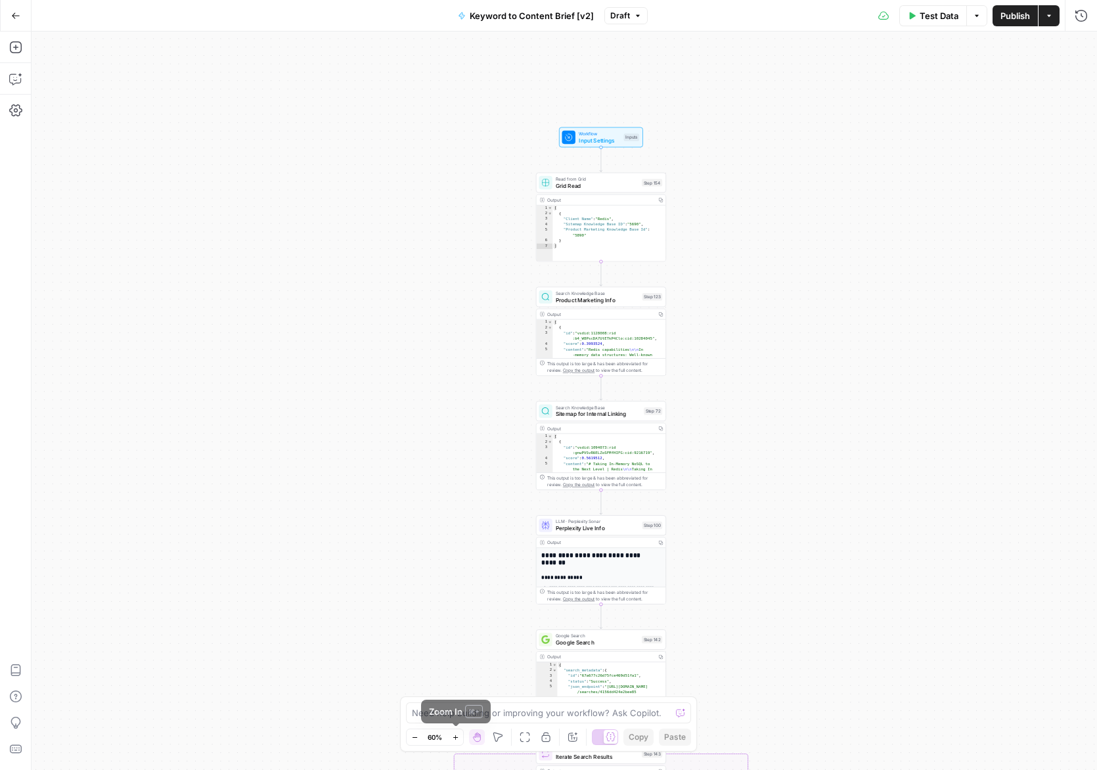
click at [457, 740] on icon "button" at bounding box center [455, 737] width 7 height 7
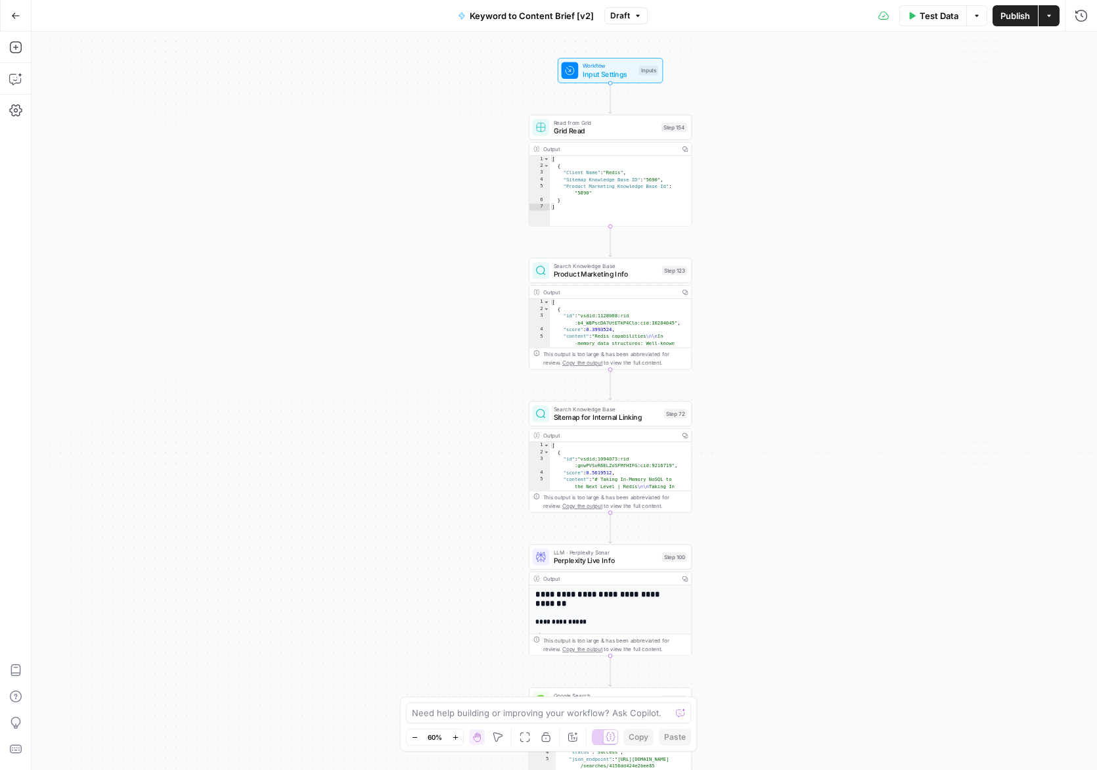
click at [457, 740] on icon "button" at bounding box center [455, 737] width 7 height 7
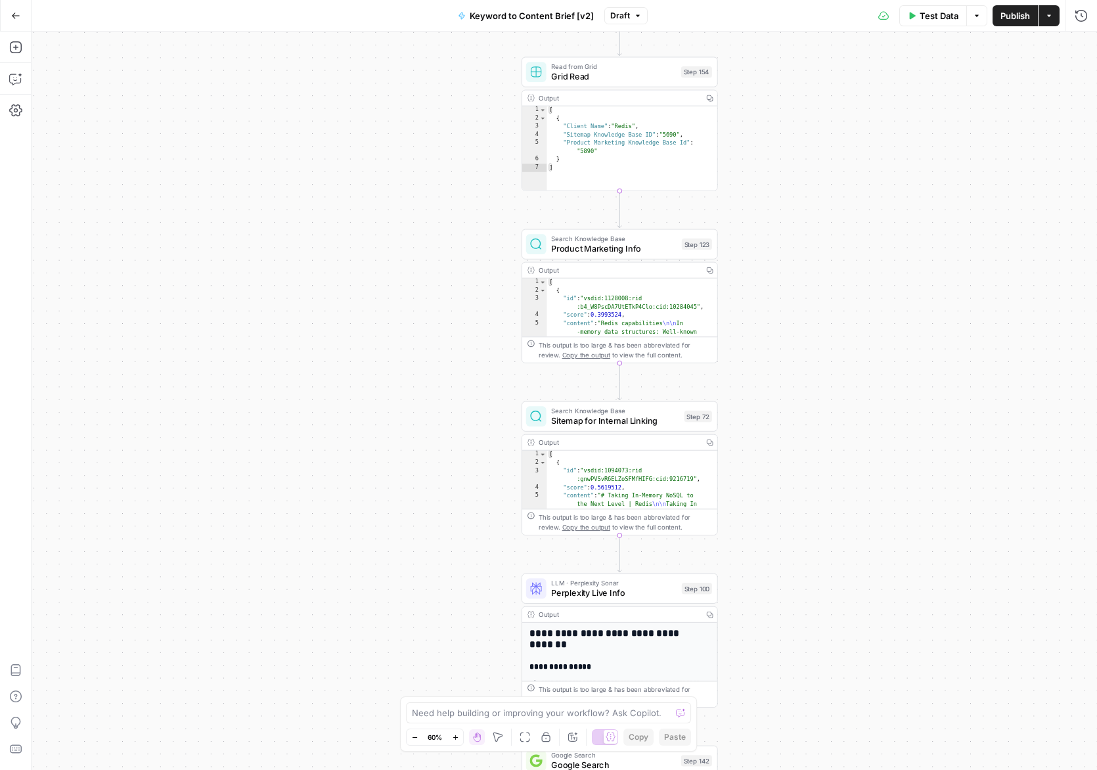
click at [457, 740] on icon "button" at bounding box center [455, 737] width 7 height 7
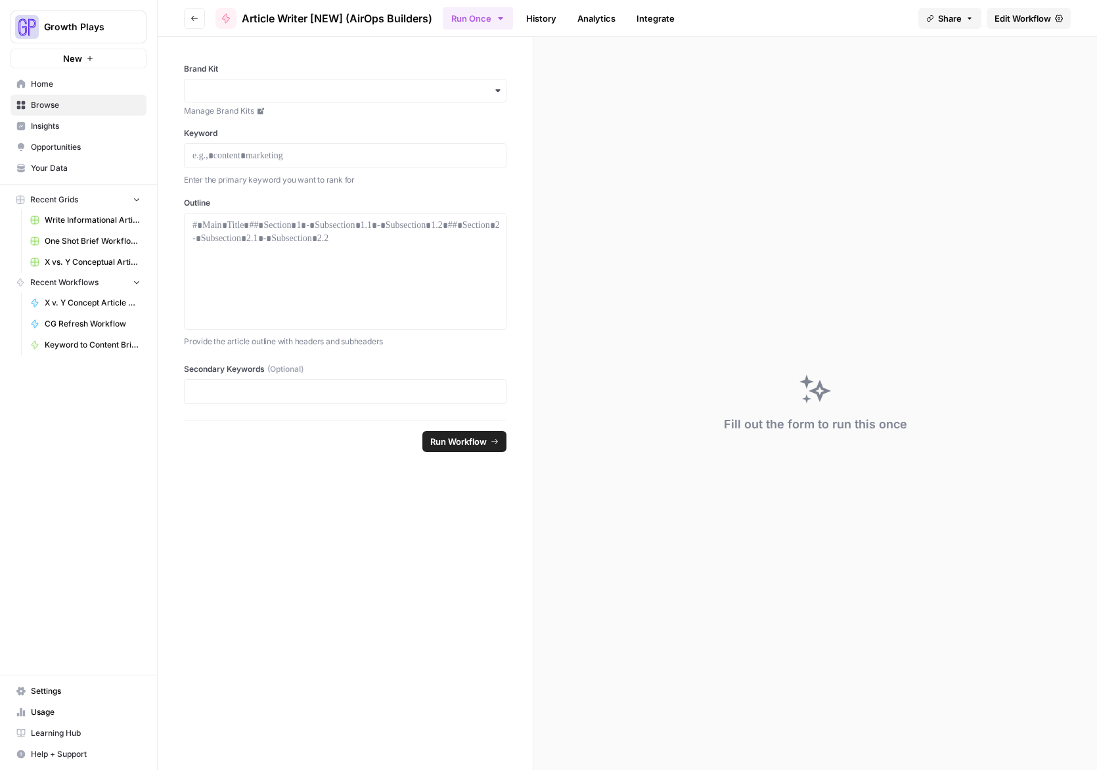
click at [1022, 17] on span "Edit Workflow" at bounding box center [1023, 18] width 57 height 13
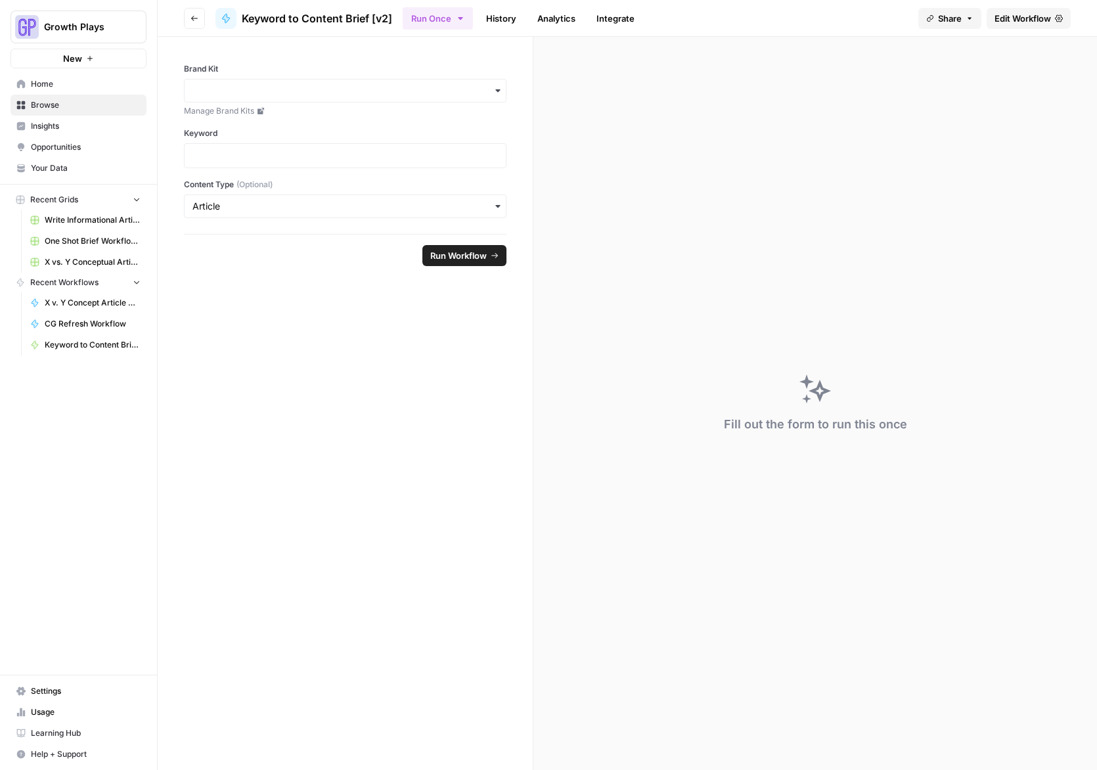
click at [1030, 14] on span "Edit Workflow" at bounding box center [1023, 18] width 57 height 13
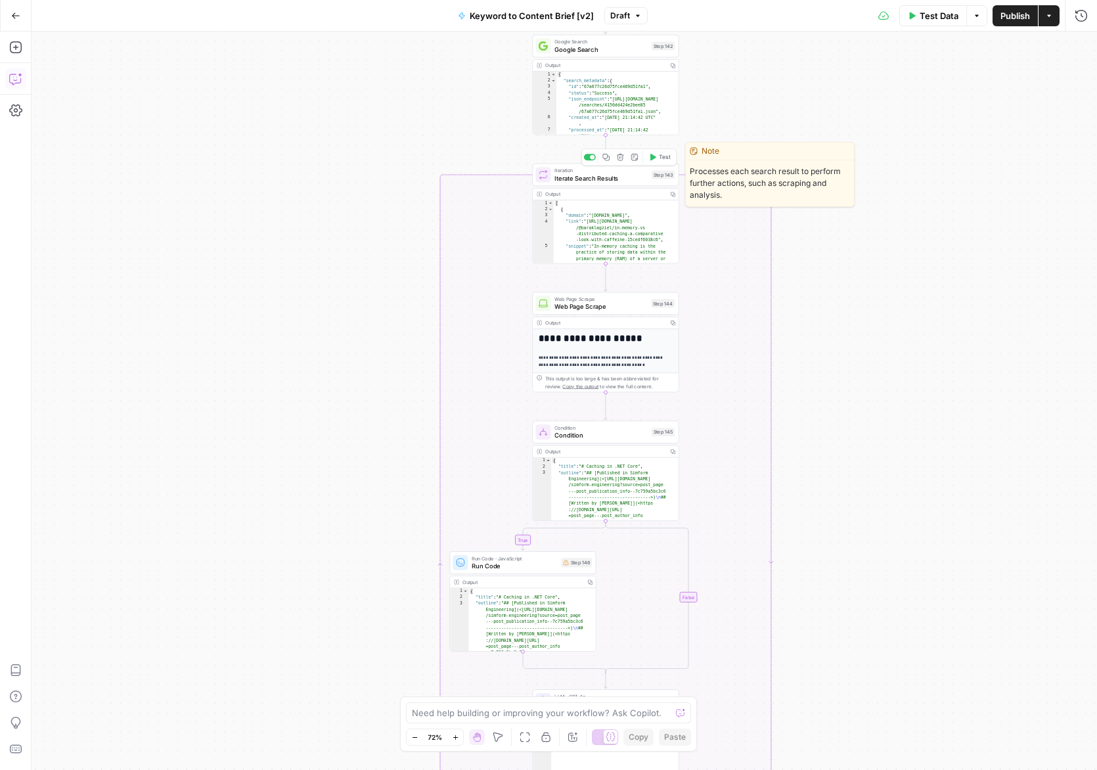
click at [601, 171] on span "Iteration" at bounding box center [601, 171] width 93 height 8
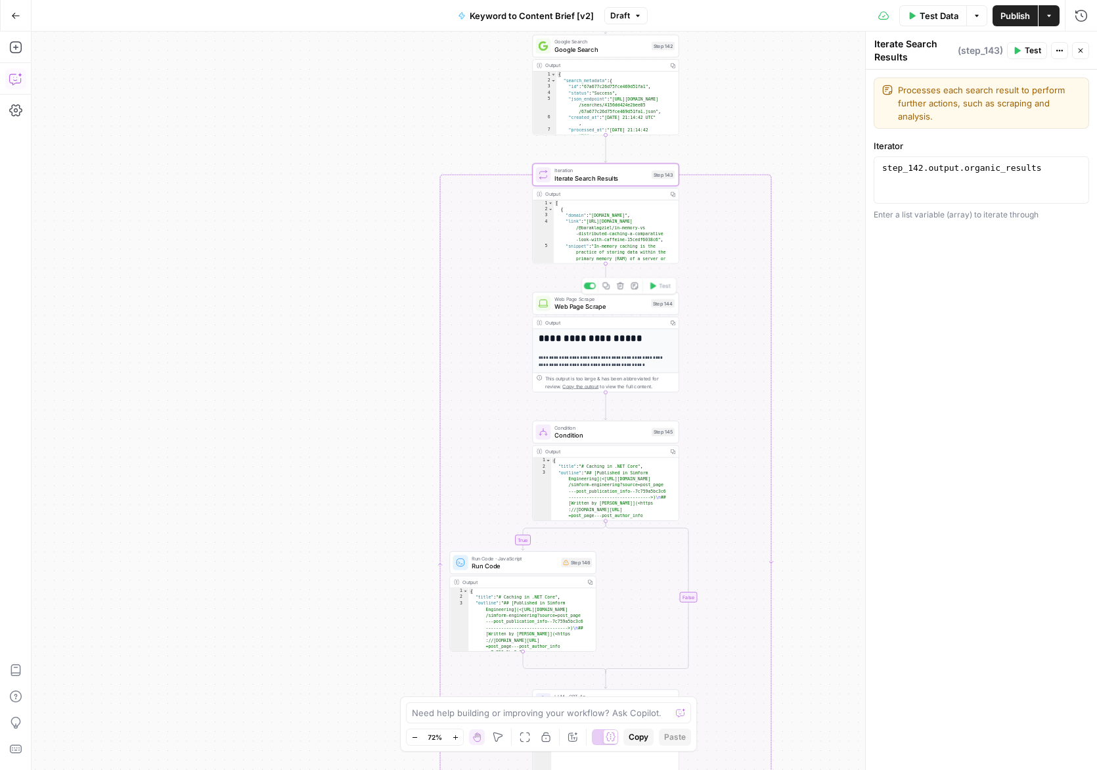
click at [600, 314] on div "Web Page Scrape Web Page Scrape Step 144 Copy step Delete step Add Note Test" at bounding box center [605, 303] width 147 height 23
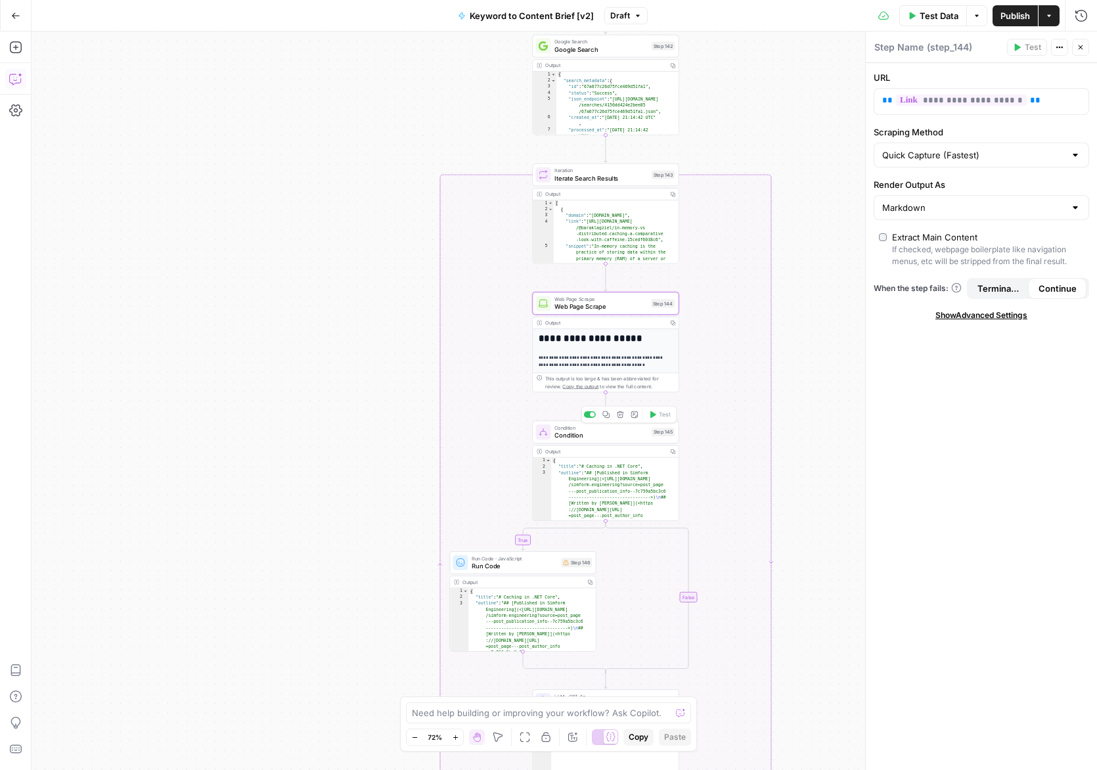
click at [600, 433] on span "Condition" at bounding box center [601, 434] width 93 height 9
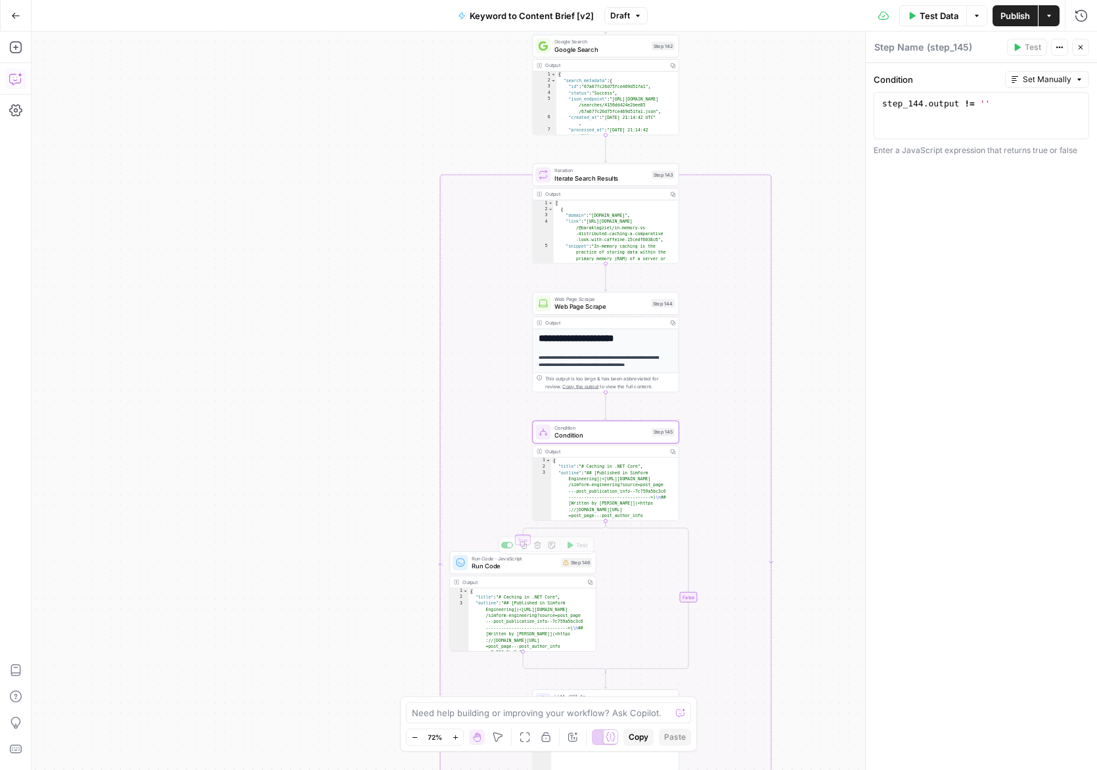
click at [512, 567] on span "Run Code" at bounding box center [514, 565] width 85 height 9
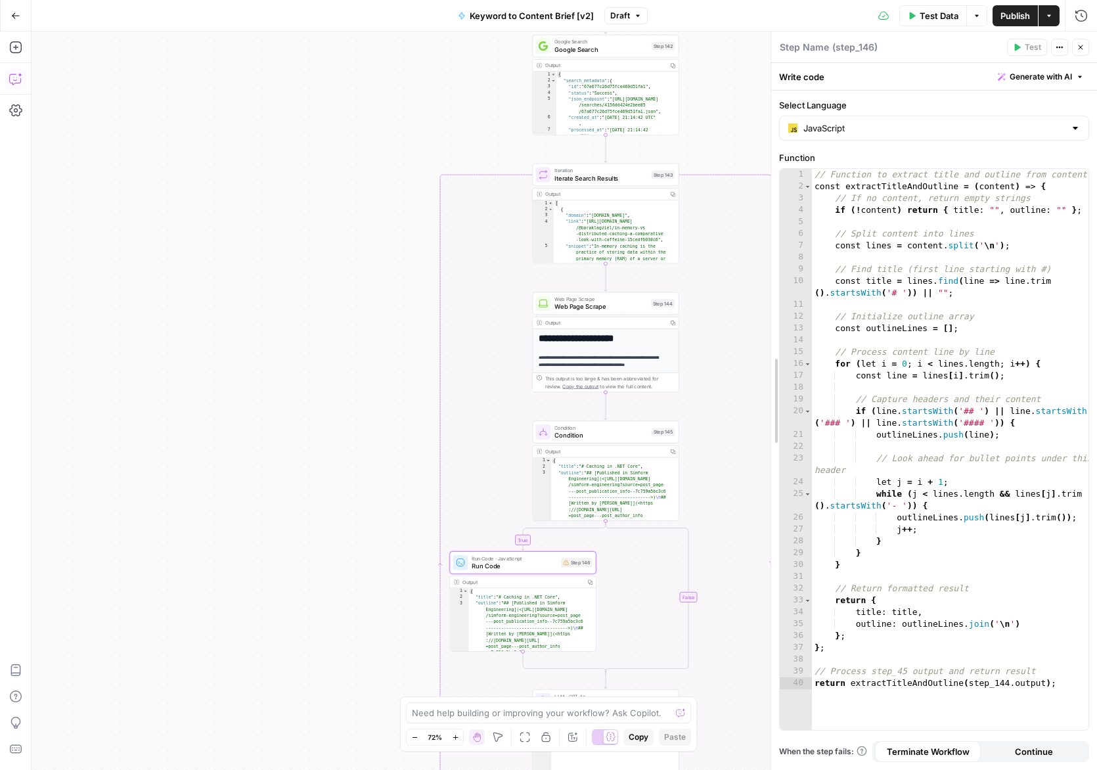
drag, startPoint x: 852, startPoint y: 415, endPoint x: 775, endPoint y: 419, distance: 76.9
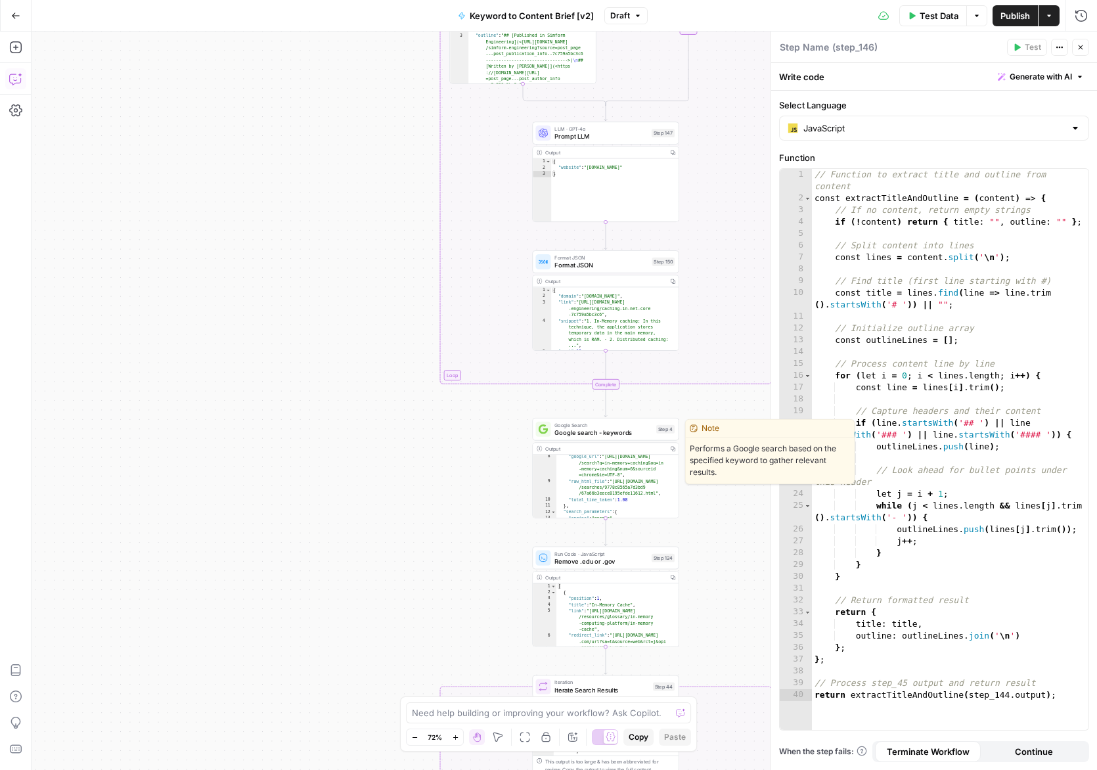
scroll to position [162, 0]
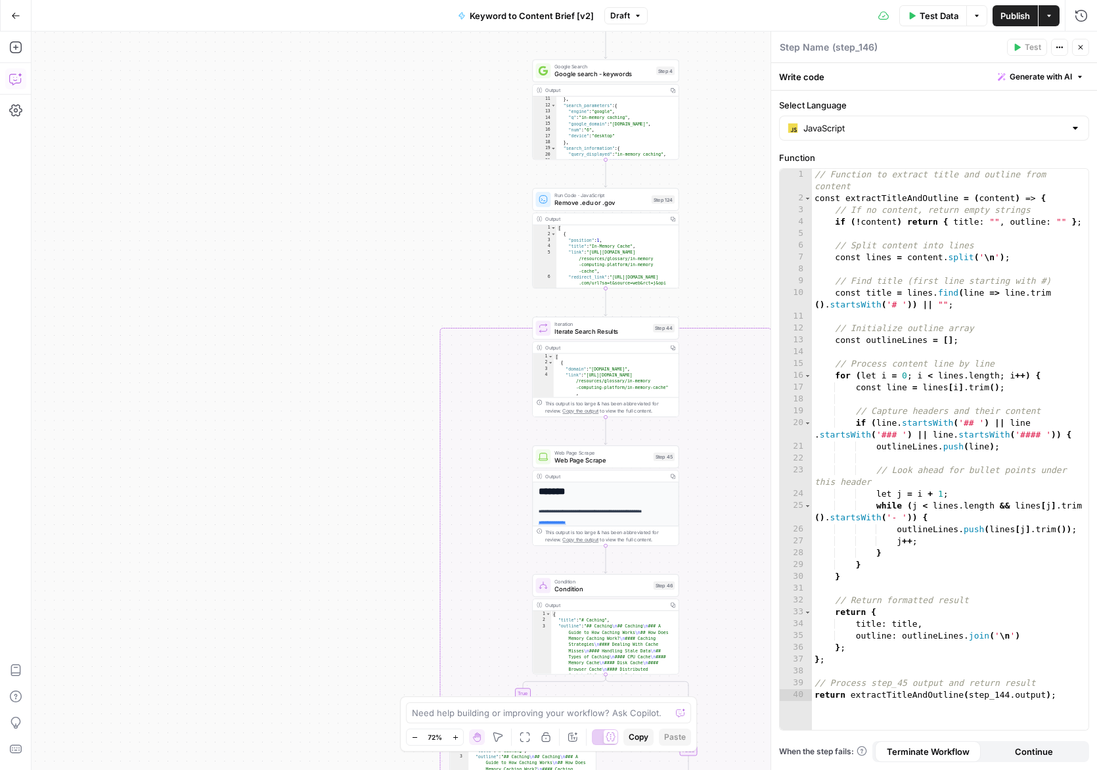
click at [609, 332] on span "Iterate Search Results" at bounding box center [602, 331] width 95 height 9
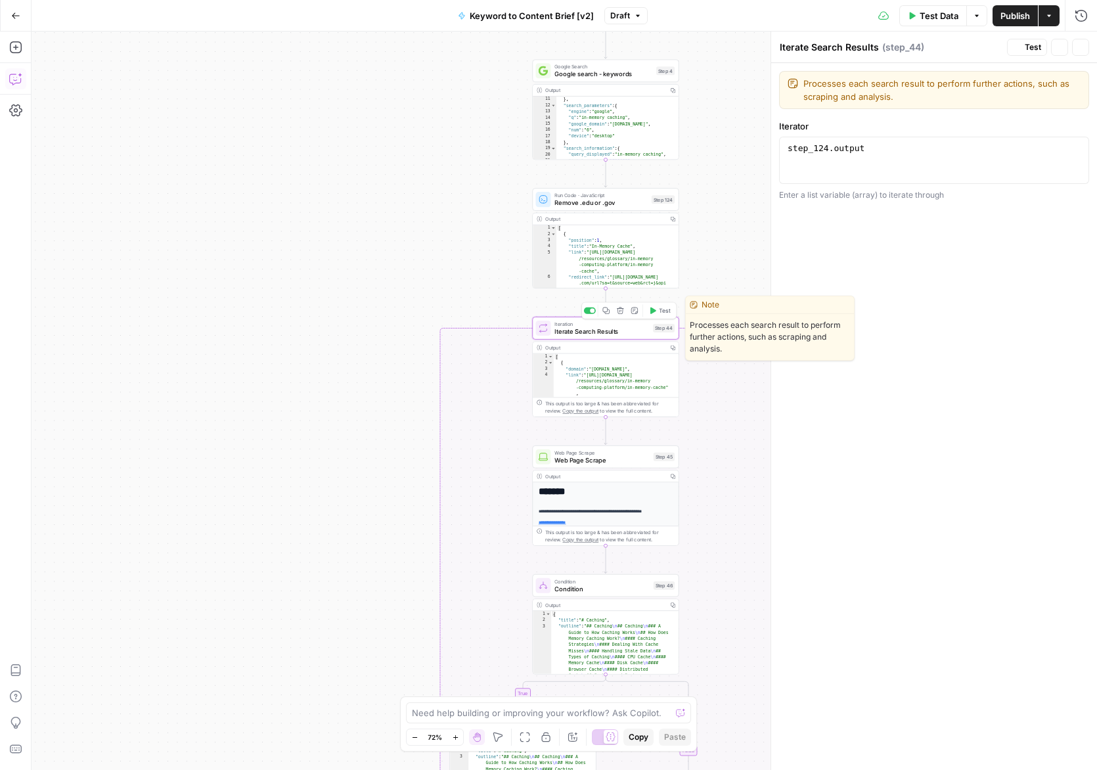
click at [600, 329] on span "Iterate Search Results" at bounding box center [602, 331] width 95 height 9
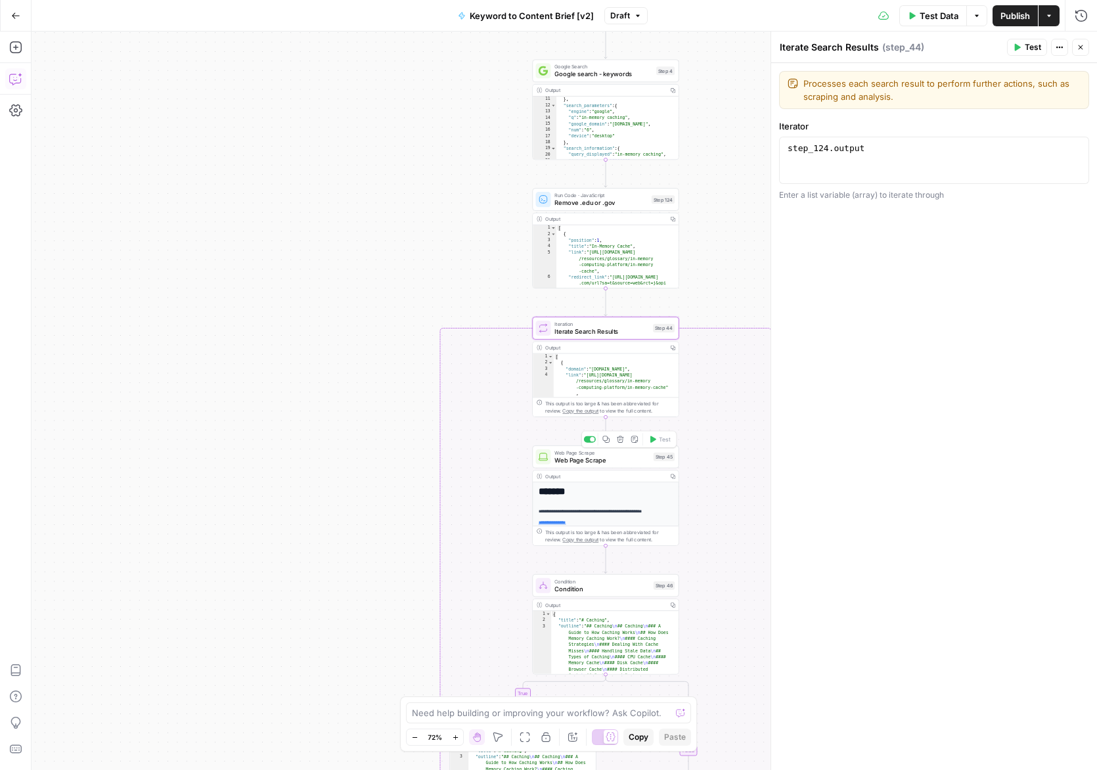
click at [612, 454] on span "Web Page Scrape" at bounding box center [602, 453] width 95 height 8
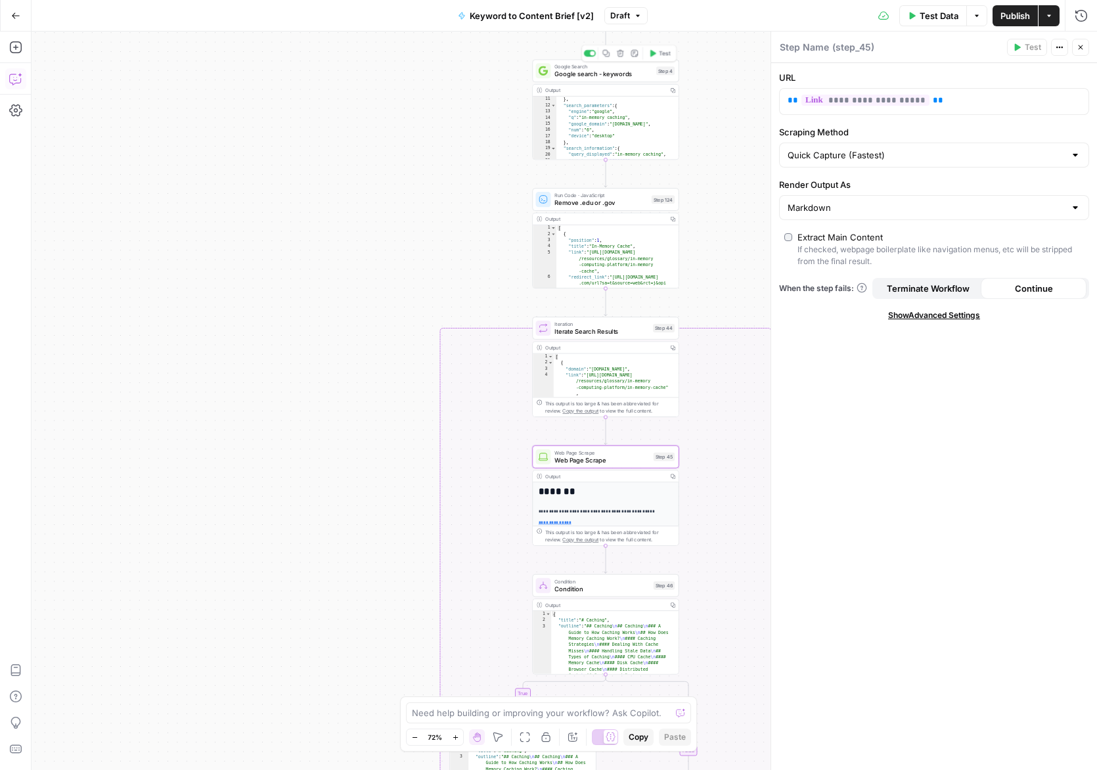
click at [610, 70] on span "Google search - keywords" at bounding box center [604, 74] width 98 height 9
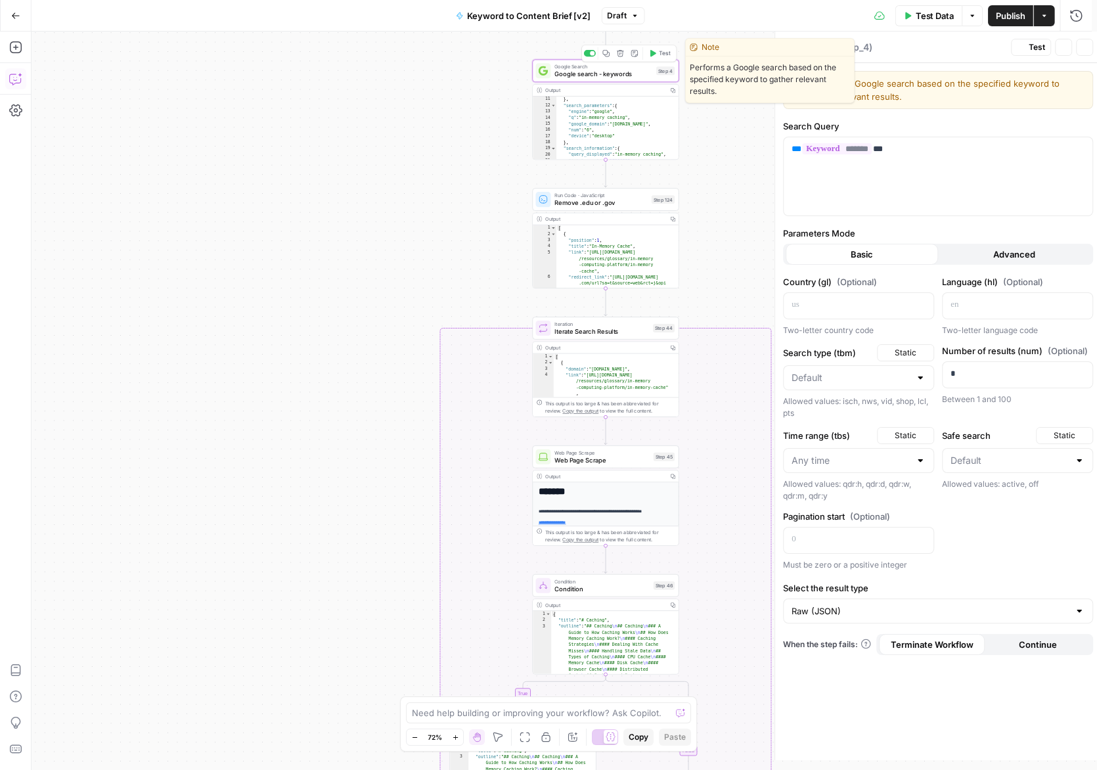
type textarea "Google search - keywords"
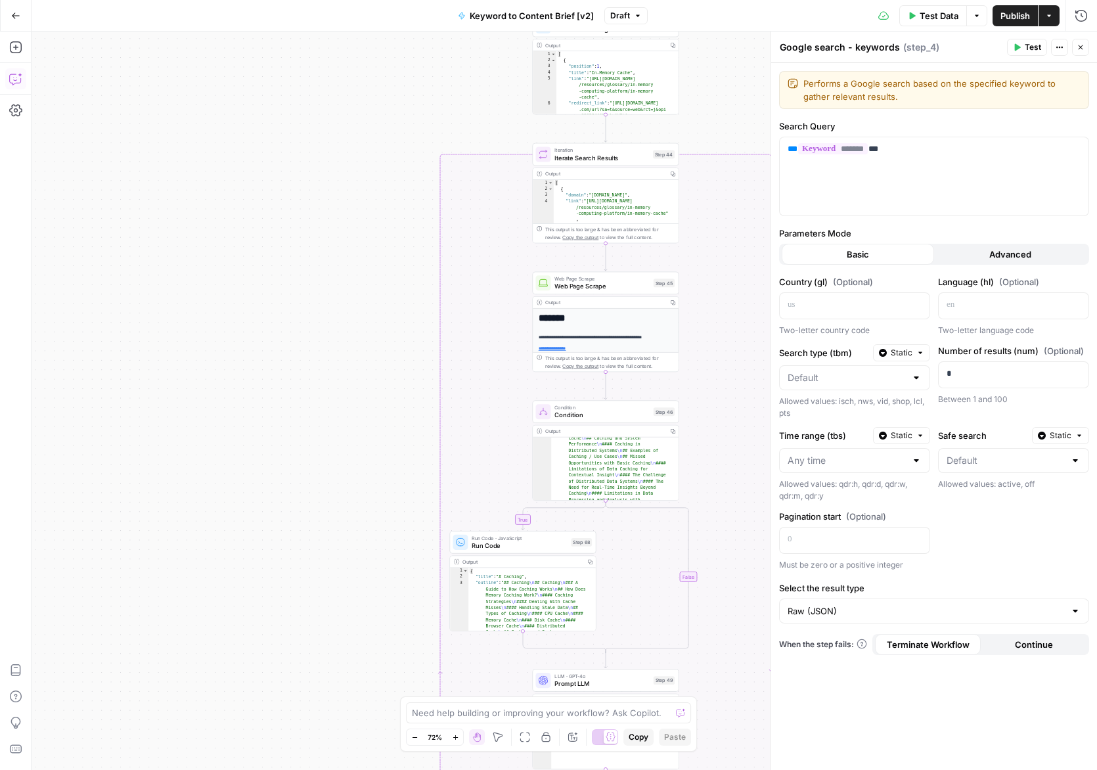
scroll to position [155, 0]
